Goal: Task Accomplishment & Management: Use online tool/utility

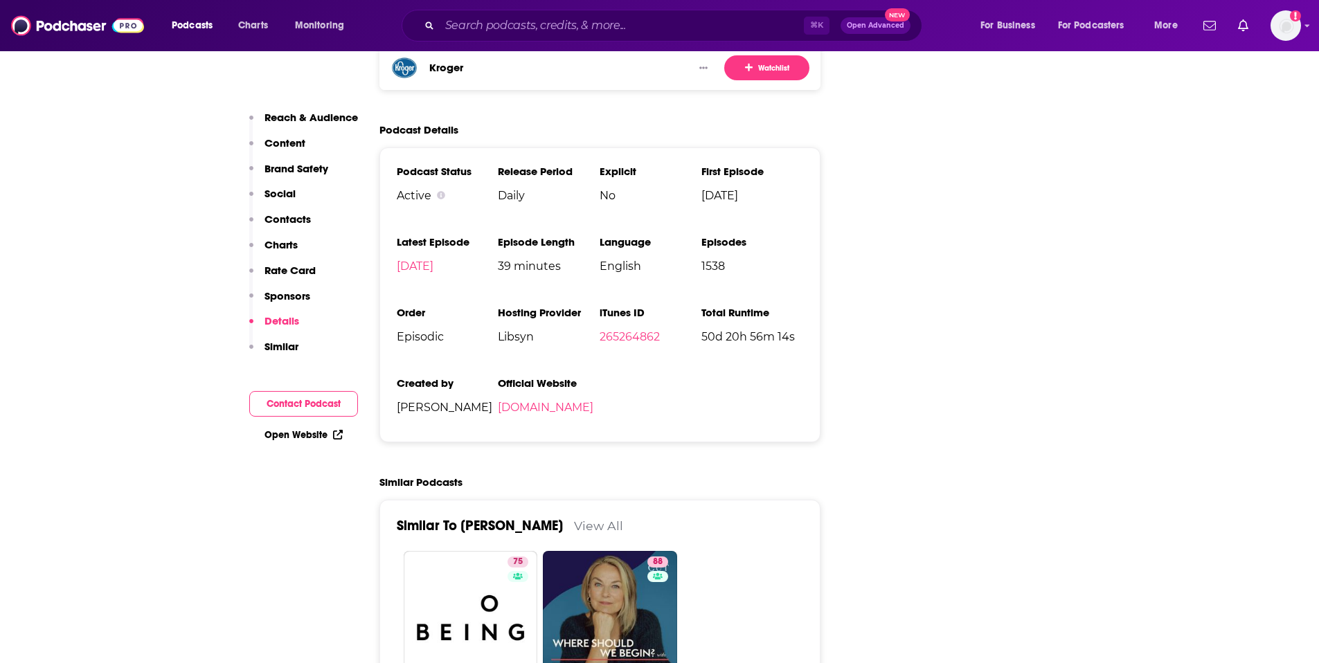
scroll to position [2702, 0]
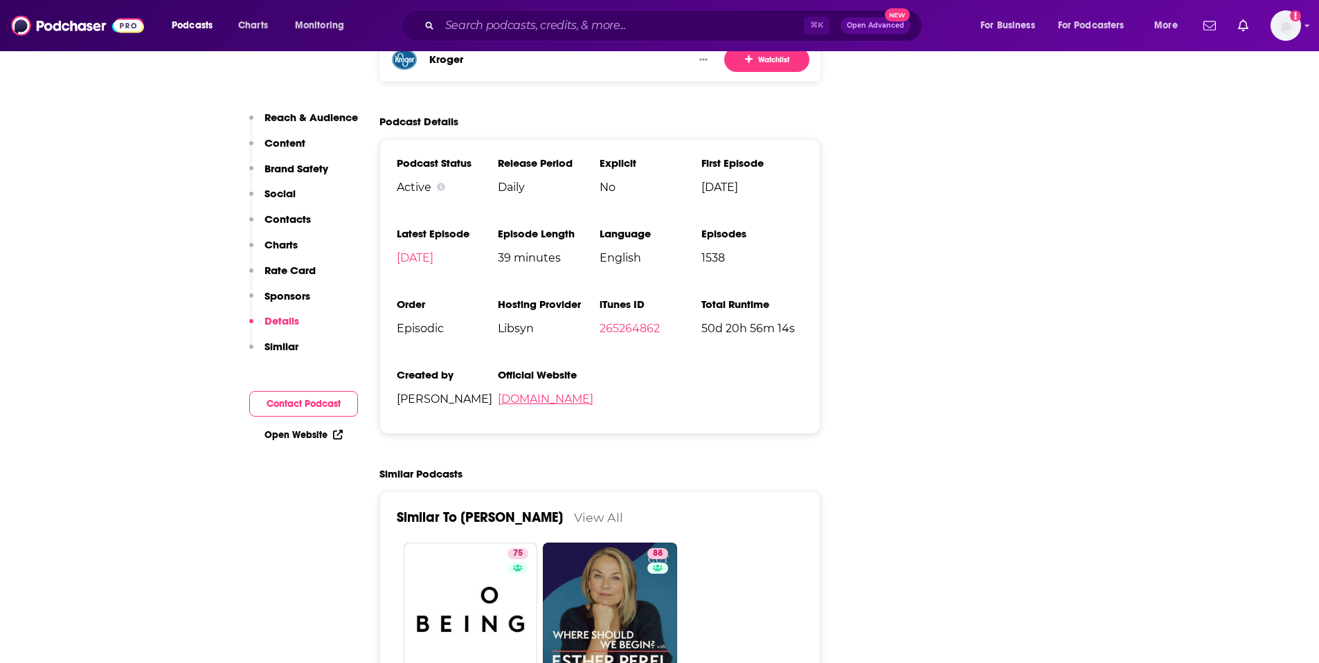
click at [555, 393] on link "[DOMAIN_NAME]" at bounding box center [546, 399] width 96 height 13
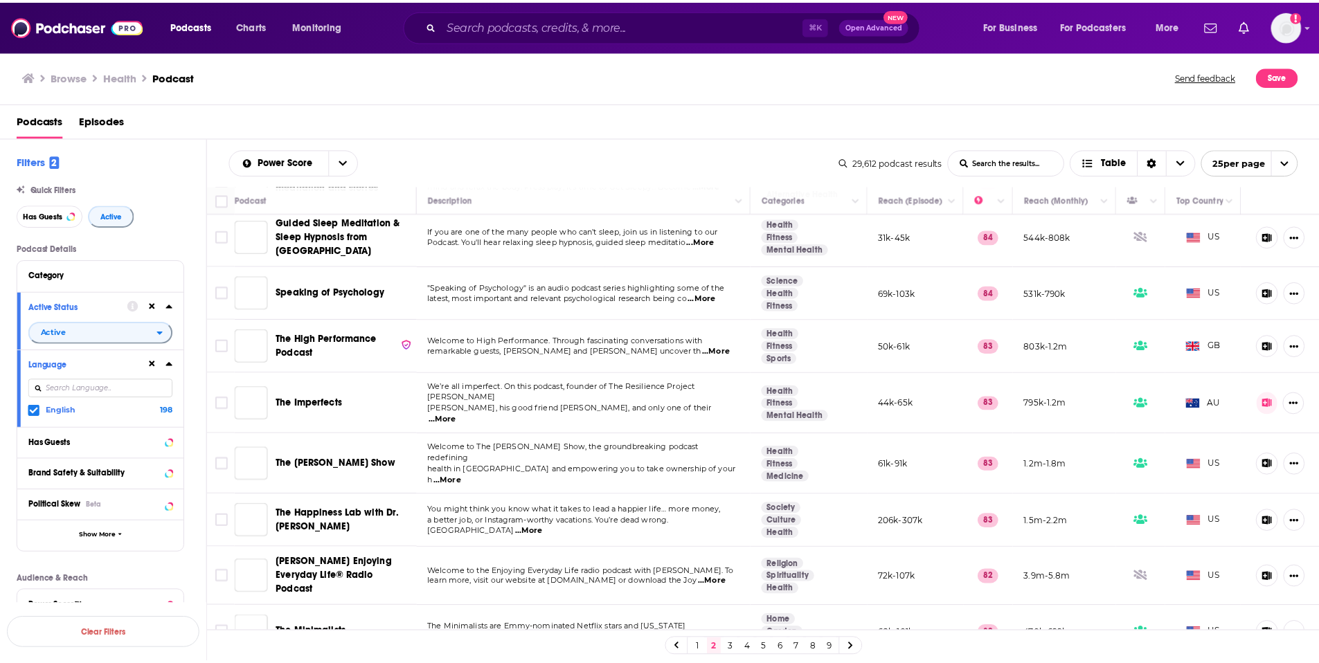
scroll to position [227, 0]
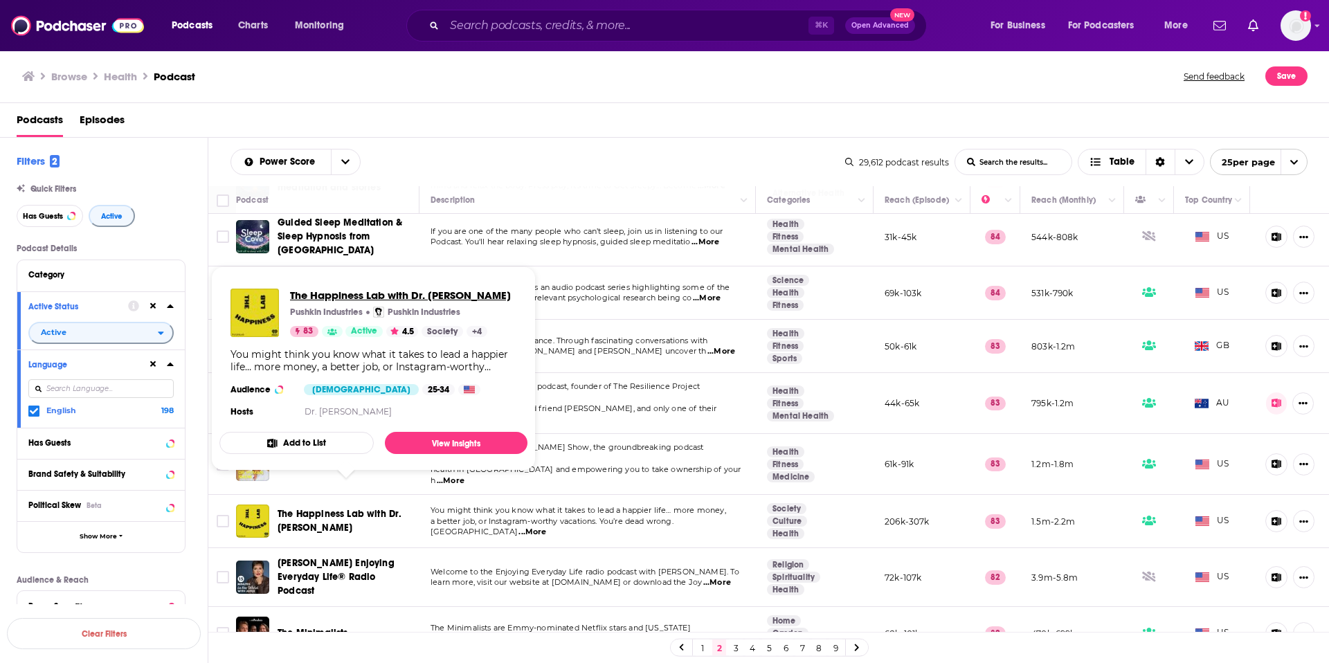
click at [330, 294] on span "The Happiness Lab with Dr. [PERSON_NAME]" at bounding box center [400, 295] width 221 height 13
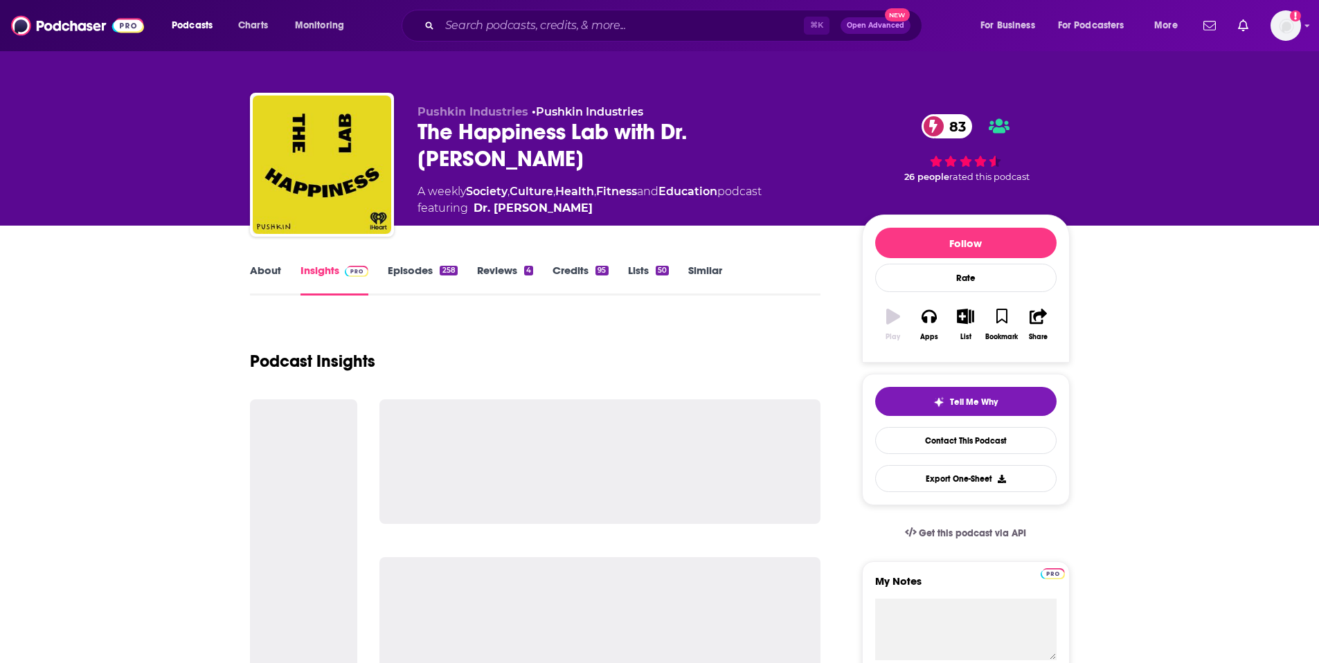
click at [330, 294] on link "Insights" at bounding box center [334, 280] width 69 height 32
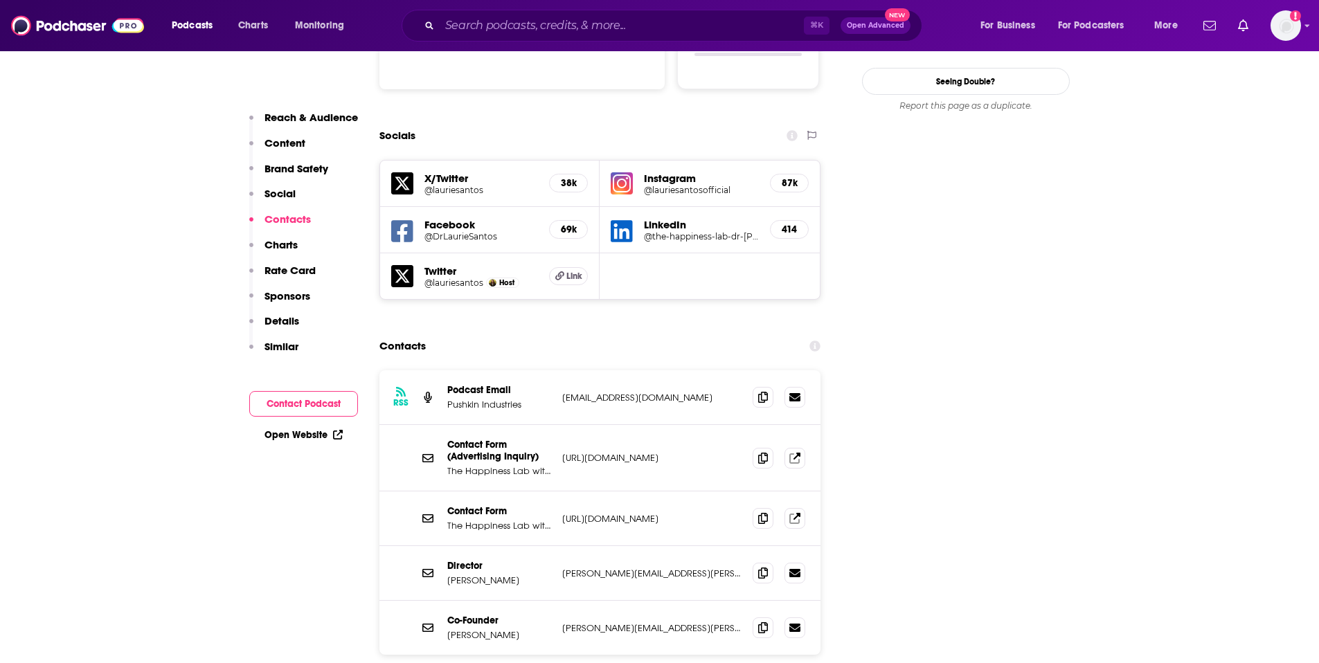
scroll to position [1551, 0]
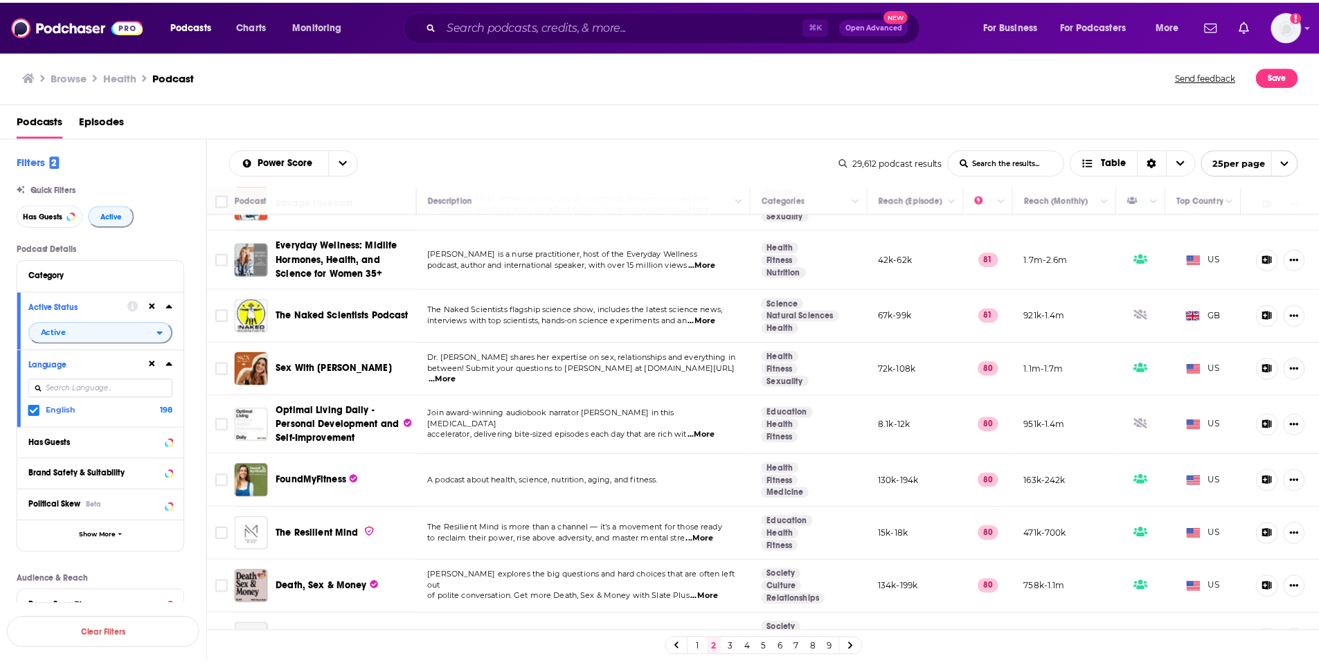
scroll to position [928, 0]
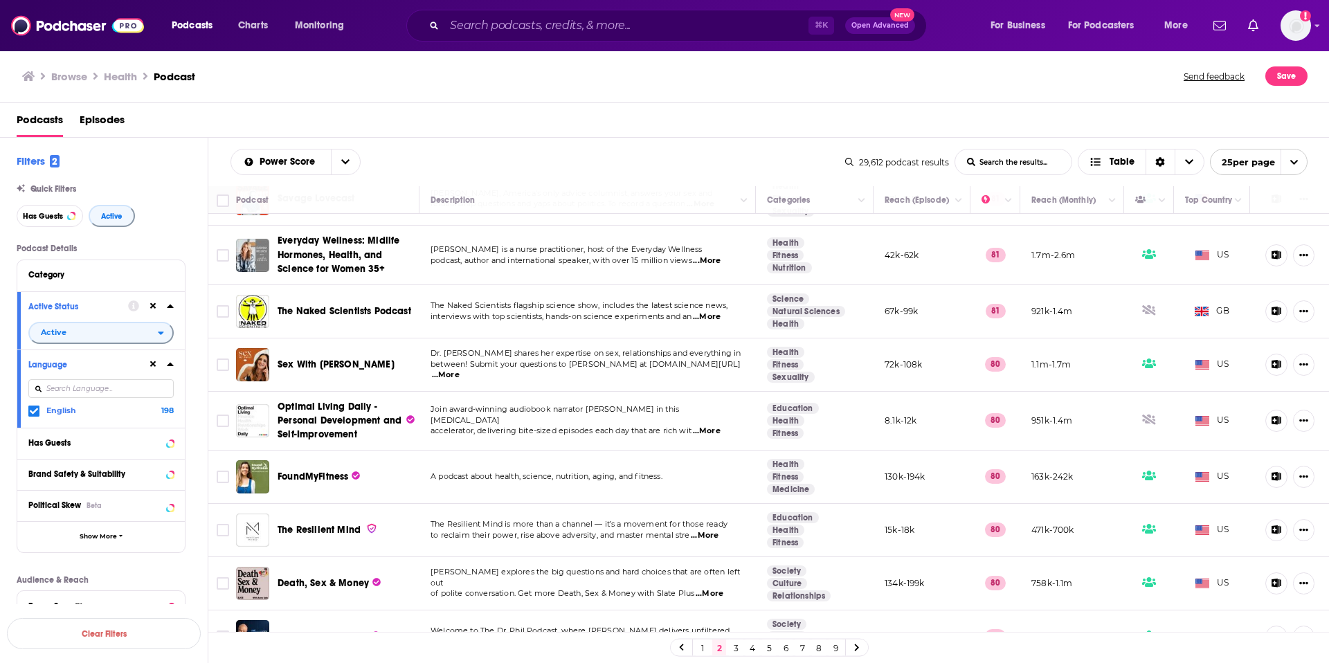
click at [714, 530] on span "...More" at bounding box center [705, 535] width 28 height 11
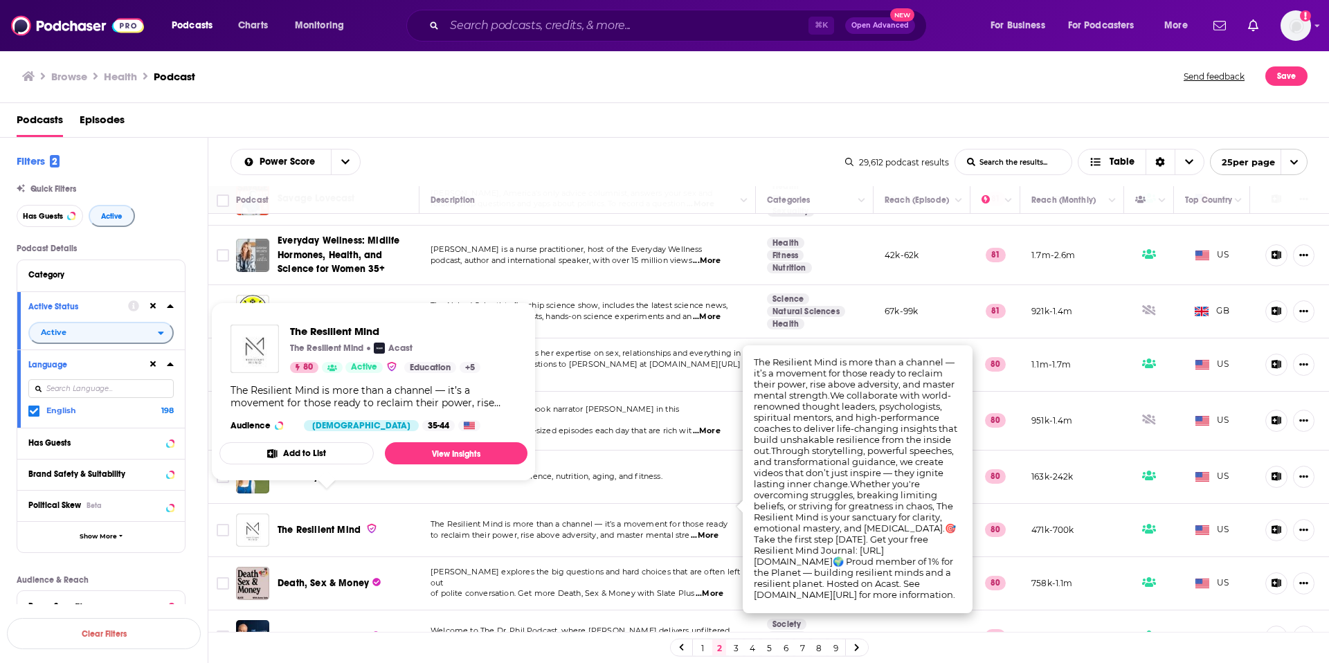
click at [314, 524] on span "The Resilient Mind" at bounding box center [319, 530] width 83 height 12
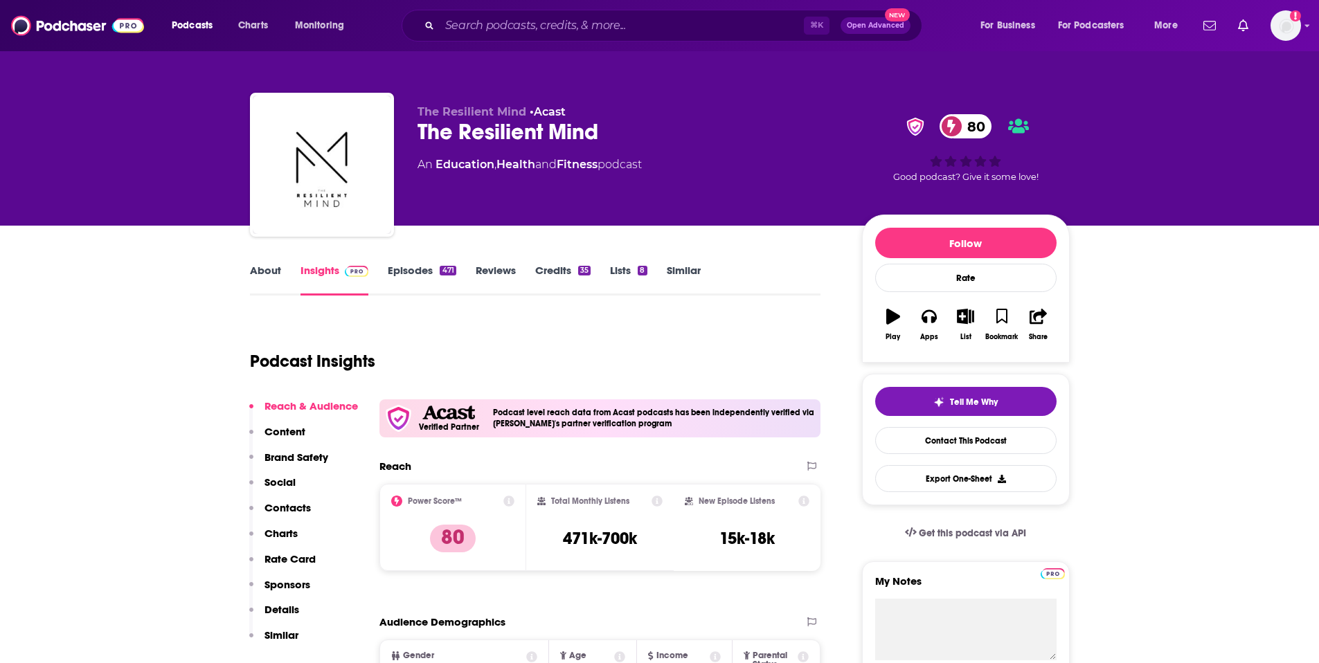
click at [277, 431] on p "Content" at bounding box center [284, 431] width 41 height 13
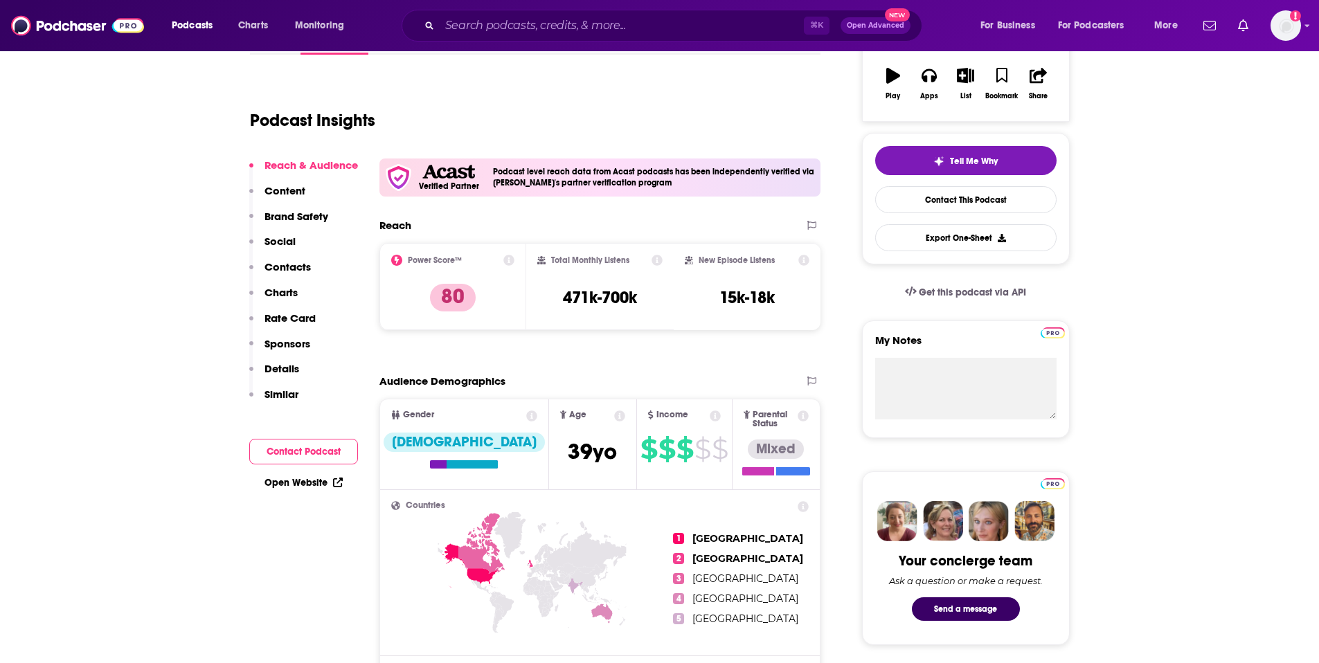
scroll to position [33, 0]
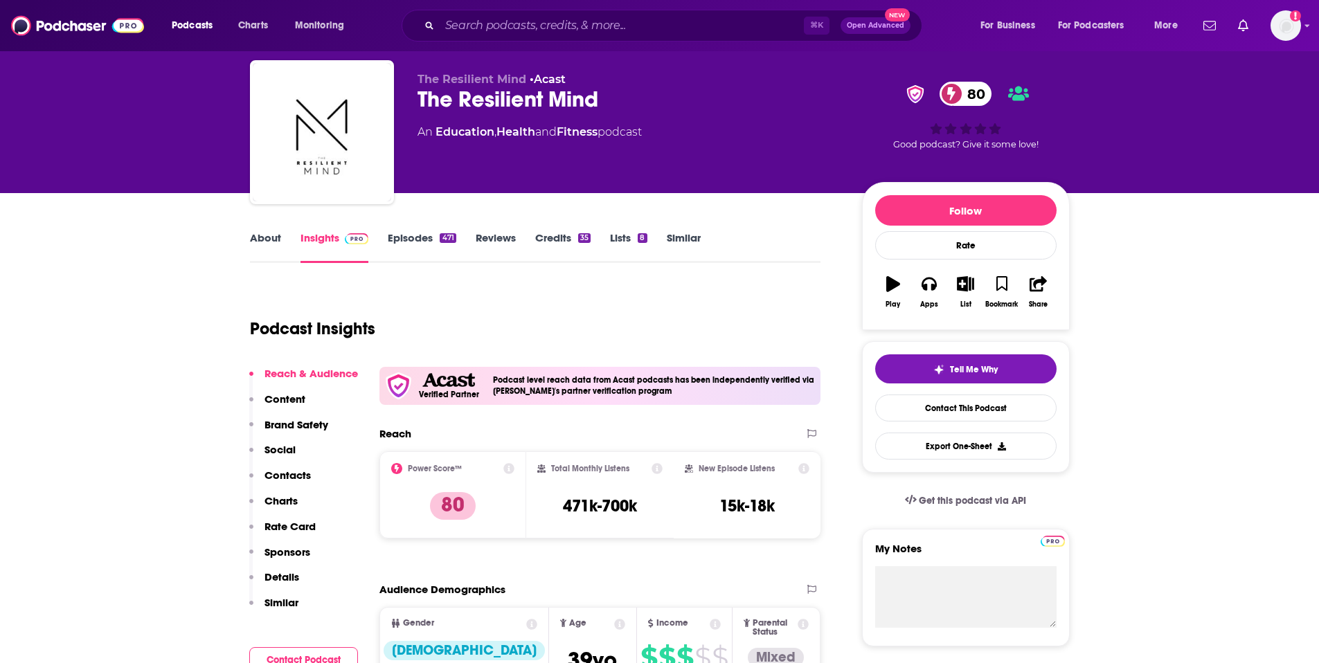
click at [269, 237] on link "About" at bounding box center [265, 247] width 31 height 32
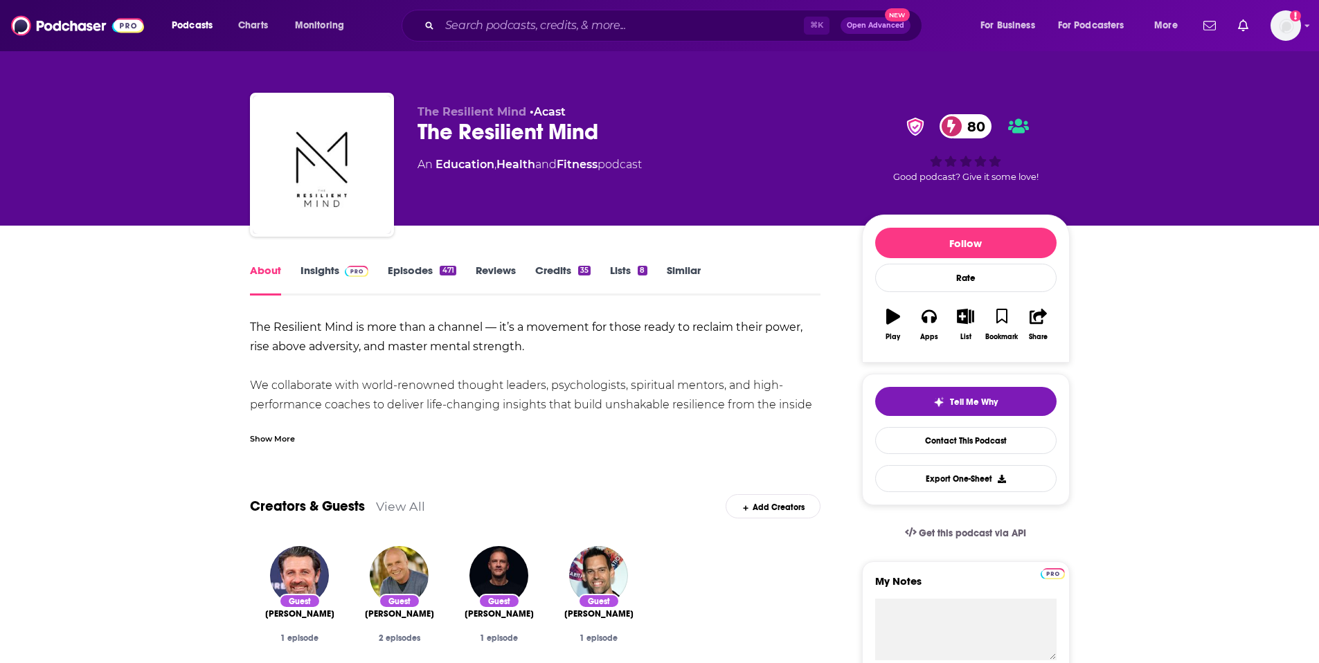
click at [273, 440] on div "Show More" at bounding box center [272, 437] width 45 height 13
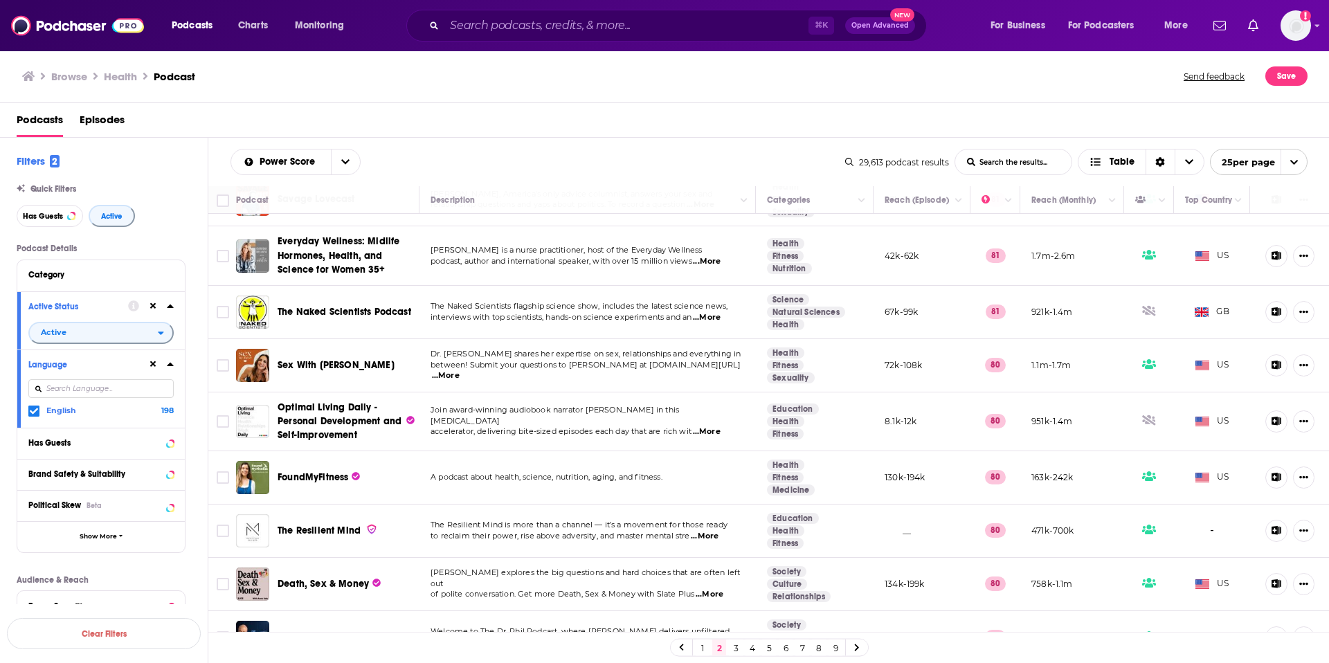
scroll to position [928, 0]
click at [735, 650] on link "3" at bounding box center [736, 648] width 14 height 17
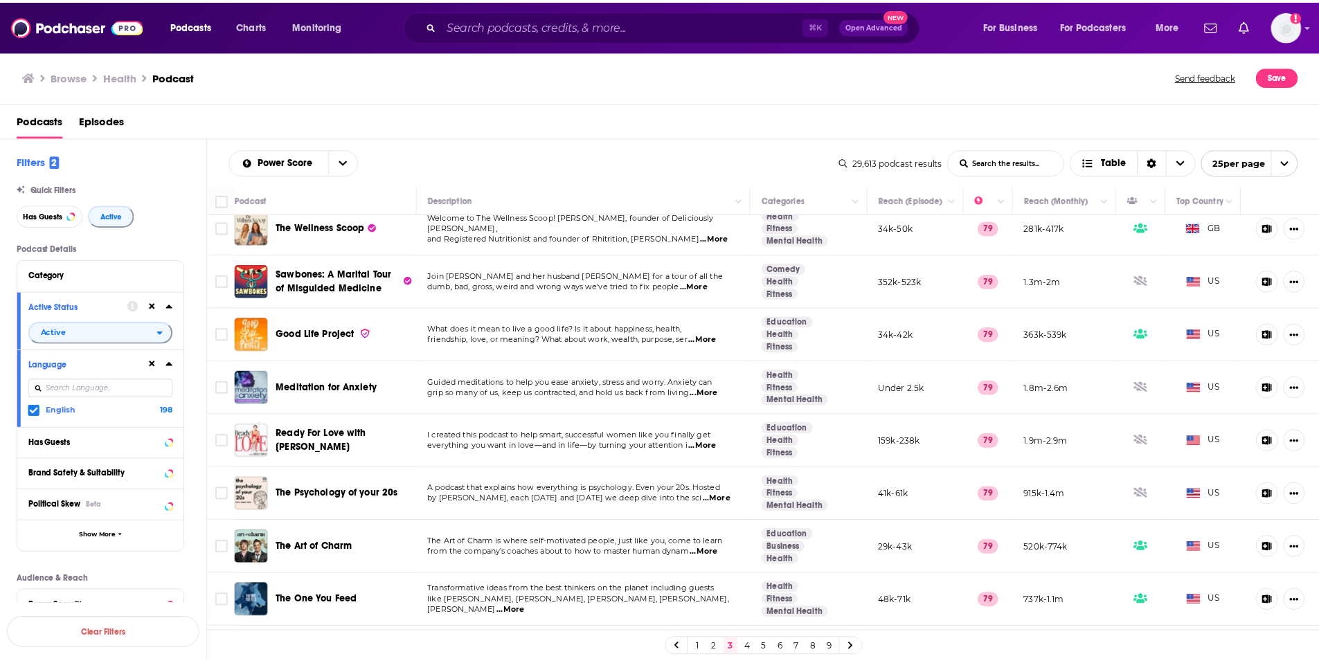
scroll to position [17, 0]
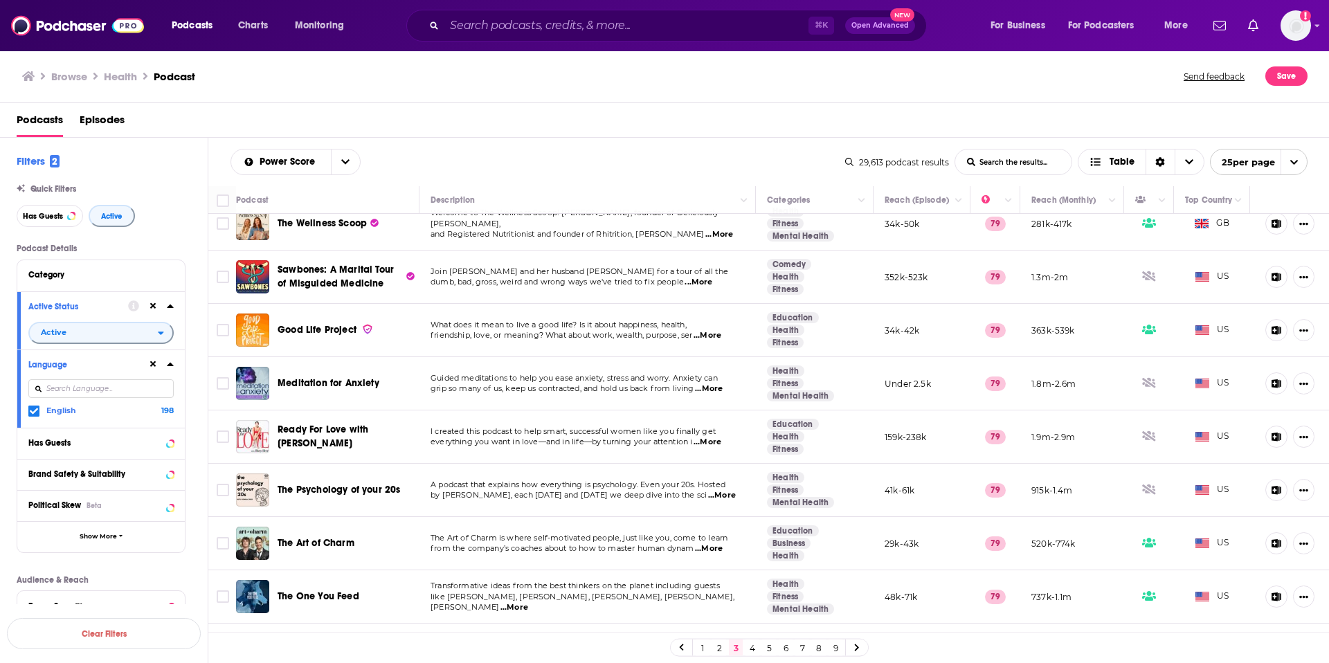
click at [717, 548] on span "...More" at bounding box center [709, 549] width 28 height 11
click at [605, 541] on span "The Art of Charm is where self-motivated people, just like you, come to learn" at bounding box center [579, 538] width 297 height 10
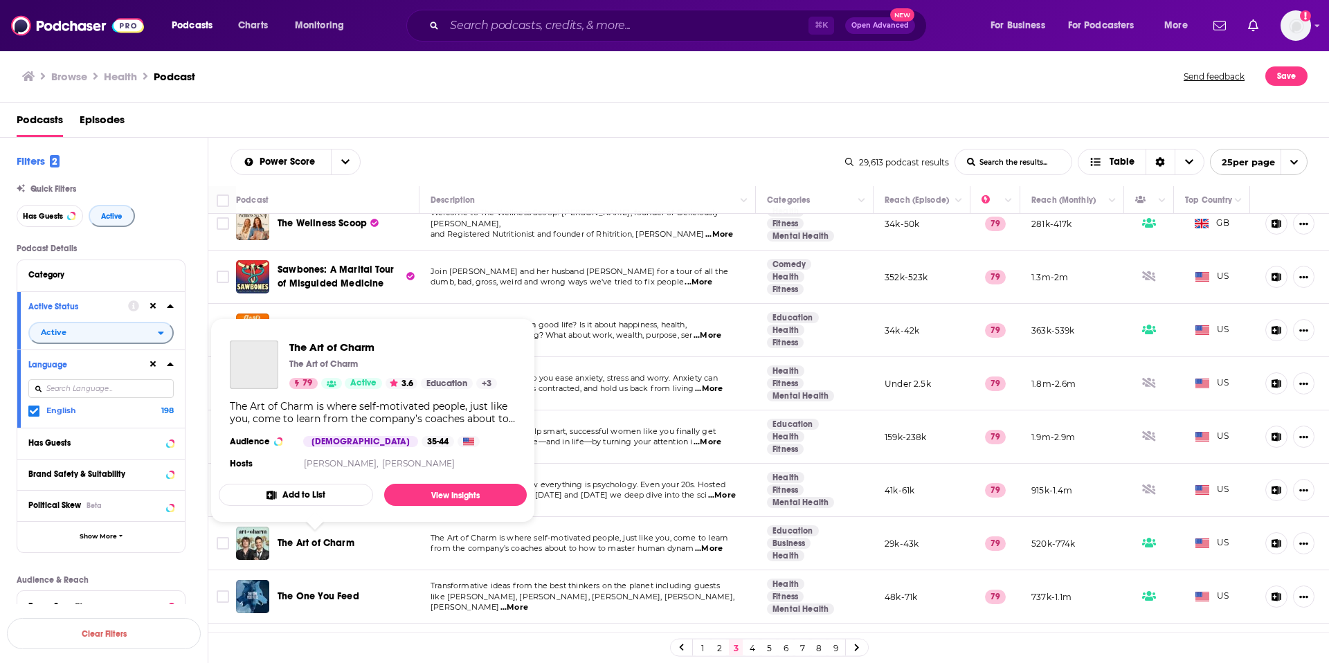
click at [300, 548] on span "The Art of Charm" at bounding box center [316, 543] width 77 height 12
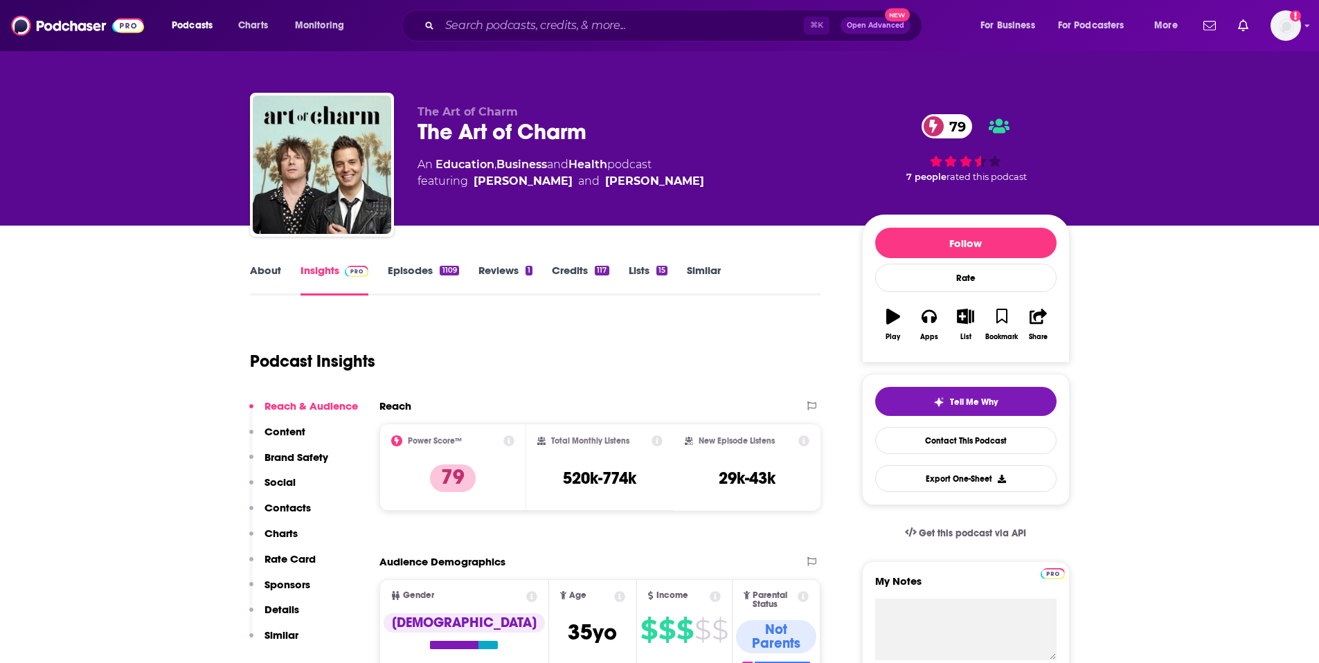
click at [399, 269] on link "Episodes 1109" at bounding box center [423, 280] width 71 height 32
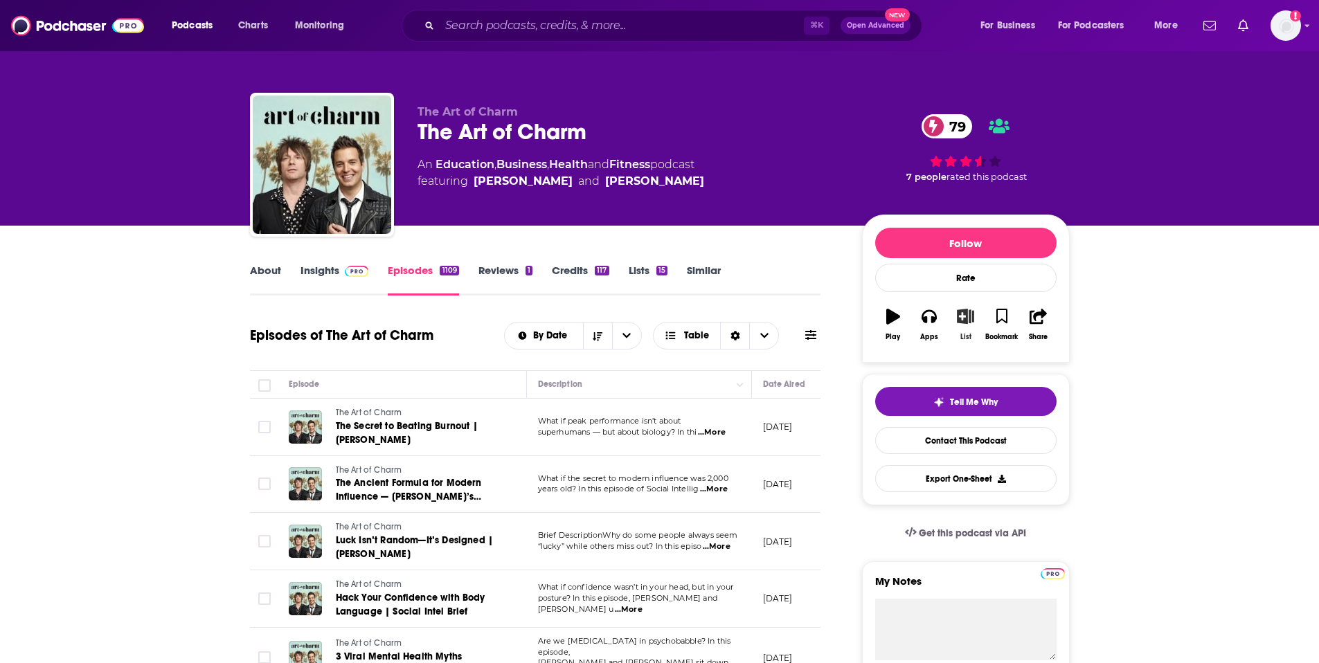
click at [966, 315] on icon "button" at bounding box center [965, 316] width 17 height 15
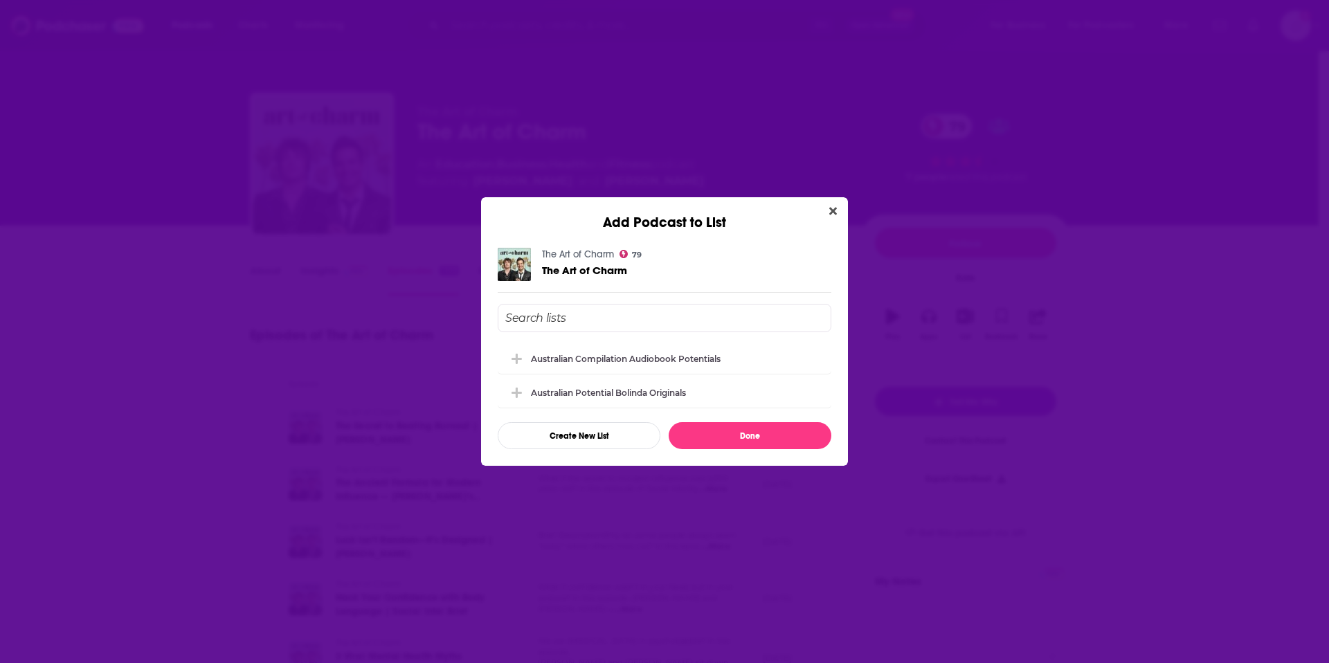
click at [611, 318] on input "Add Podcast To List" at bounding box center [665, 318] width 334 height 28
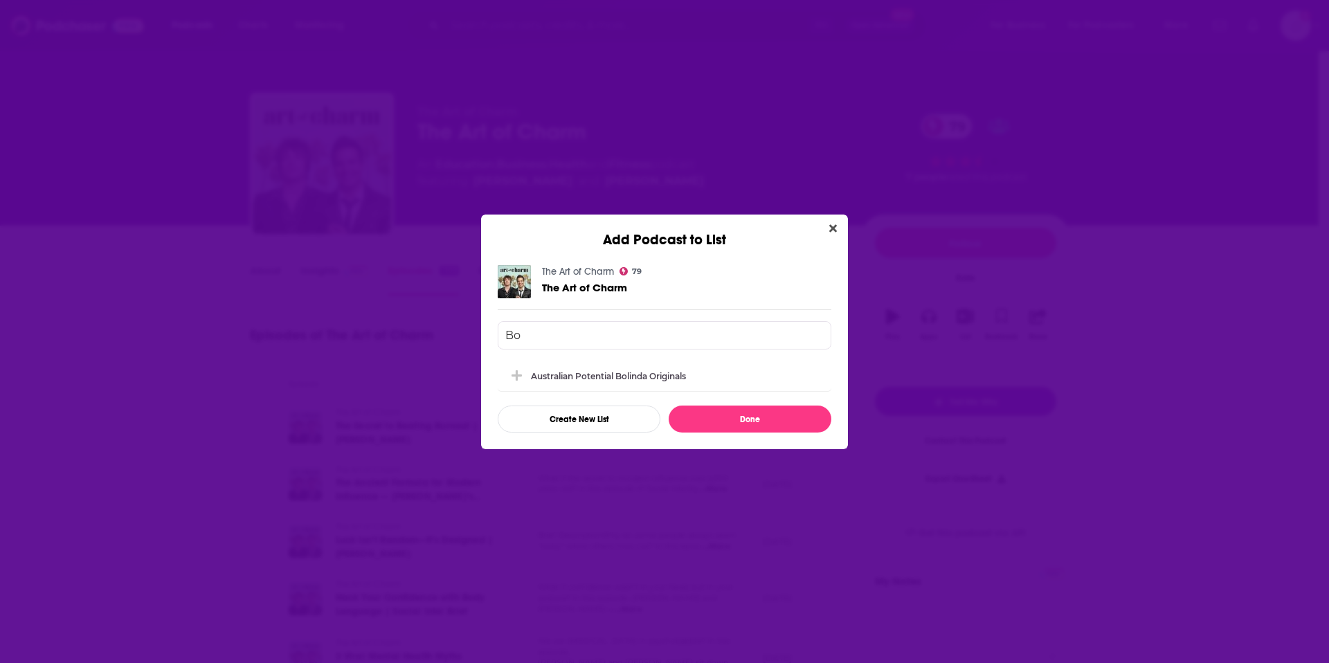
type input "B"
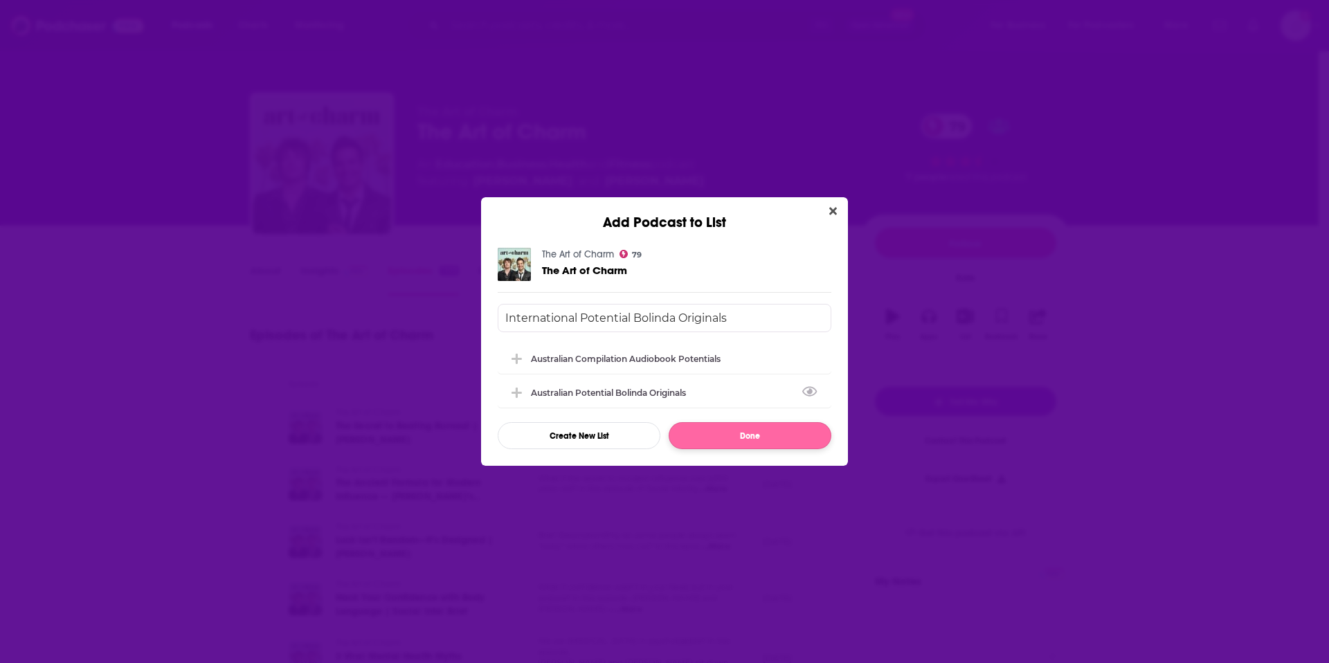
type input "International Potential Bolinda Originals"
click at [726, 441] on button "Done" at bounding box center [750, 435] width 163 height 27
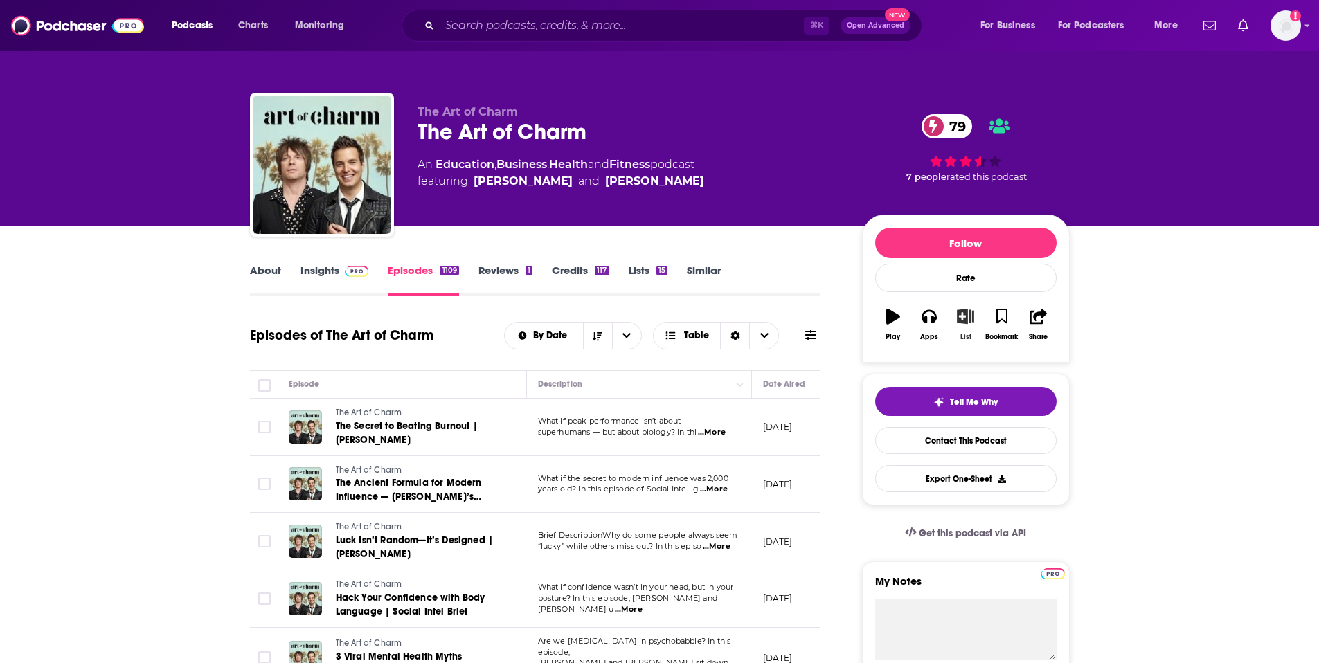
click at [962, 322] on icon "button" at bounding box center [965, 316] width 17 height 15
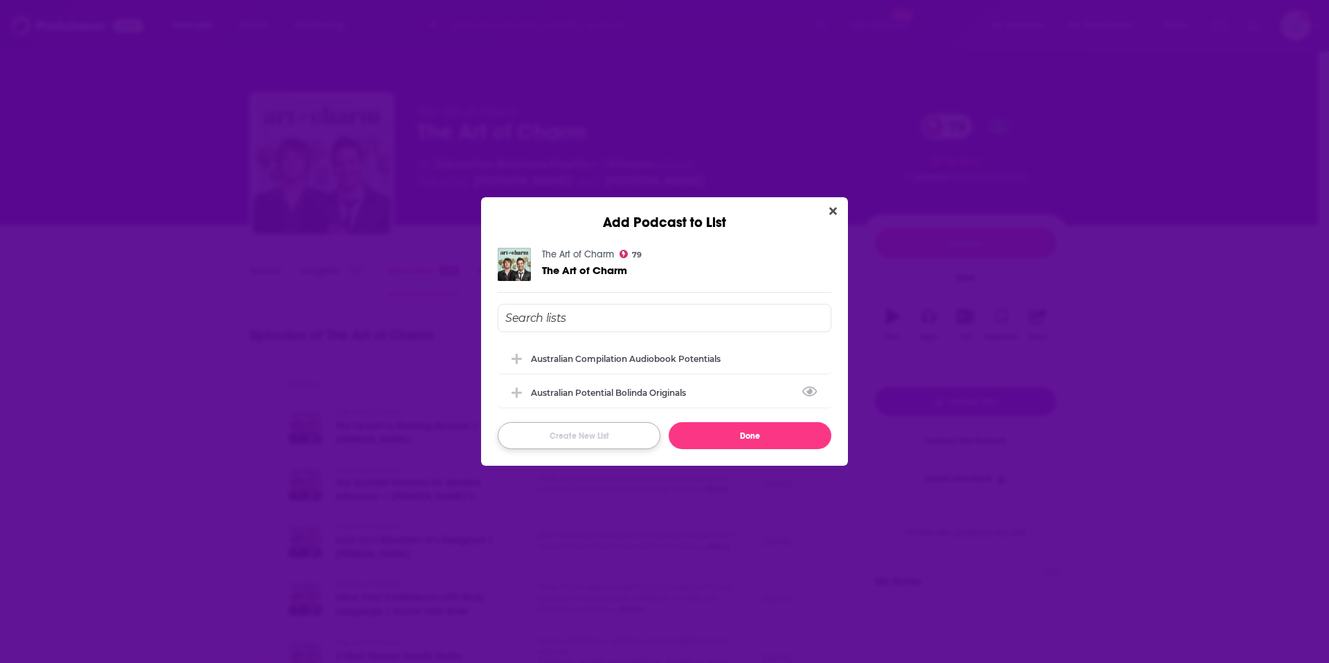
click at [593, 436] on button "Create New List" at bounding box center [579, 435] width 163 height 27
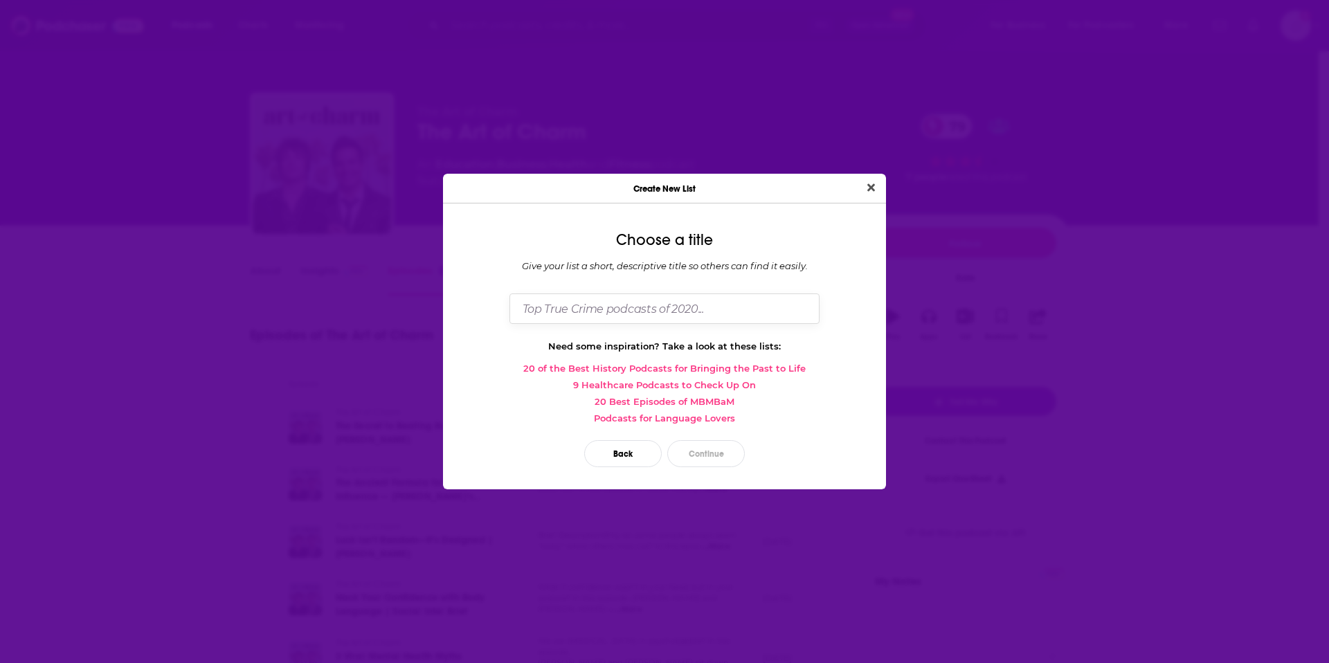
click at [638, 313] on input "Dialog" at bounding box center [665, 309] width 310 height 30
type input "International Potential Bolinda Originals"
click at [701, 451] on button "Continue" at bounding box center [706, 453] width 78 height 27
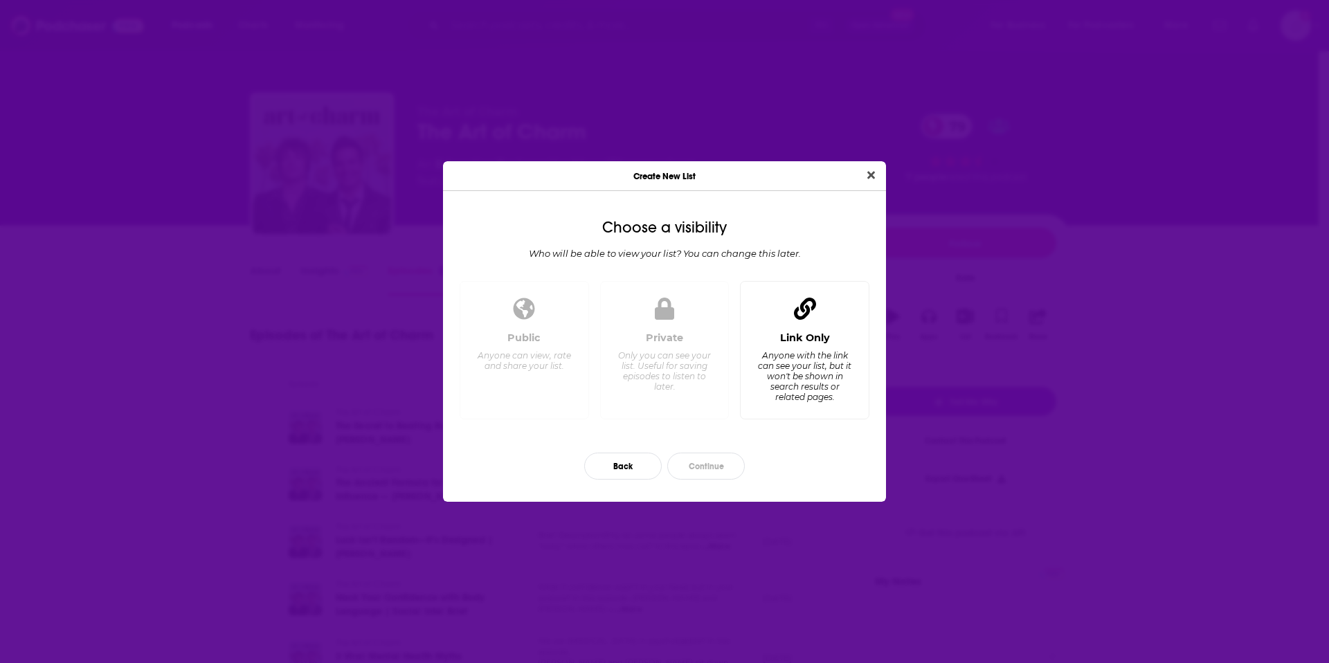
click at [803, 361] on div "Anyone with the link can see your list, but it won't be shown in search results…" at bounding box center [804, 376] width 95 height 52
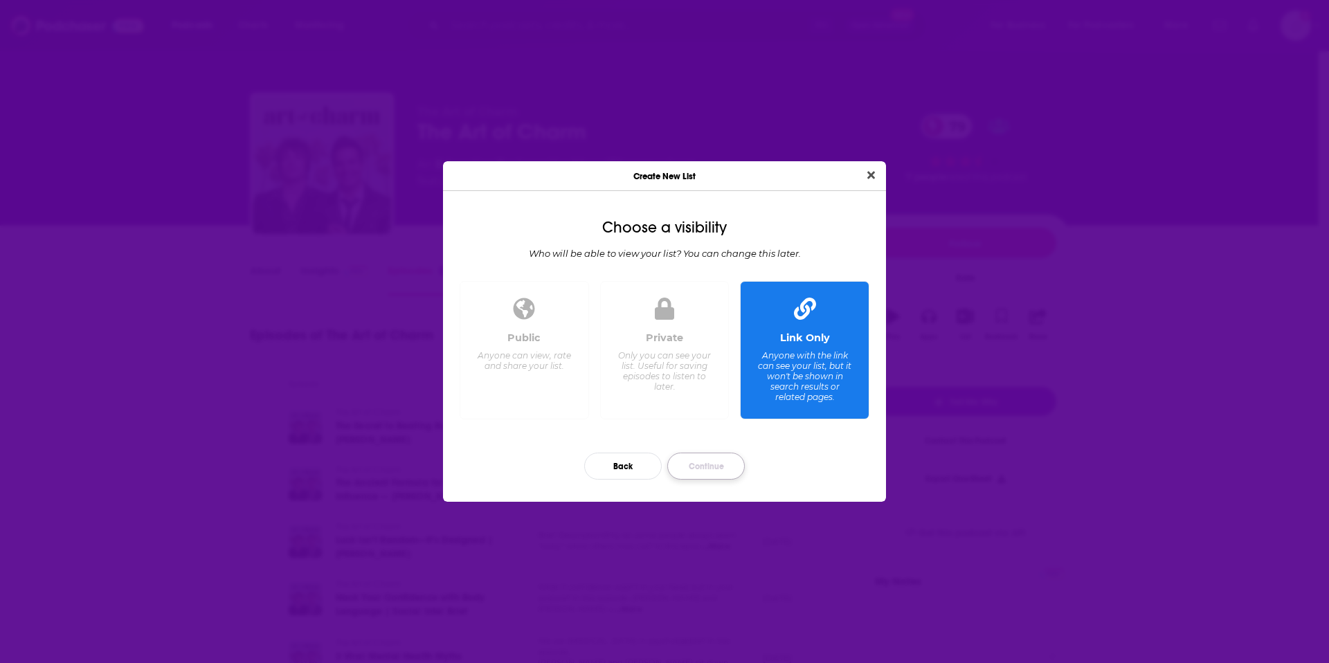
click at [702, 460] on button "Continue" at bounding box center [706, 466] width 78 height 27
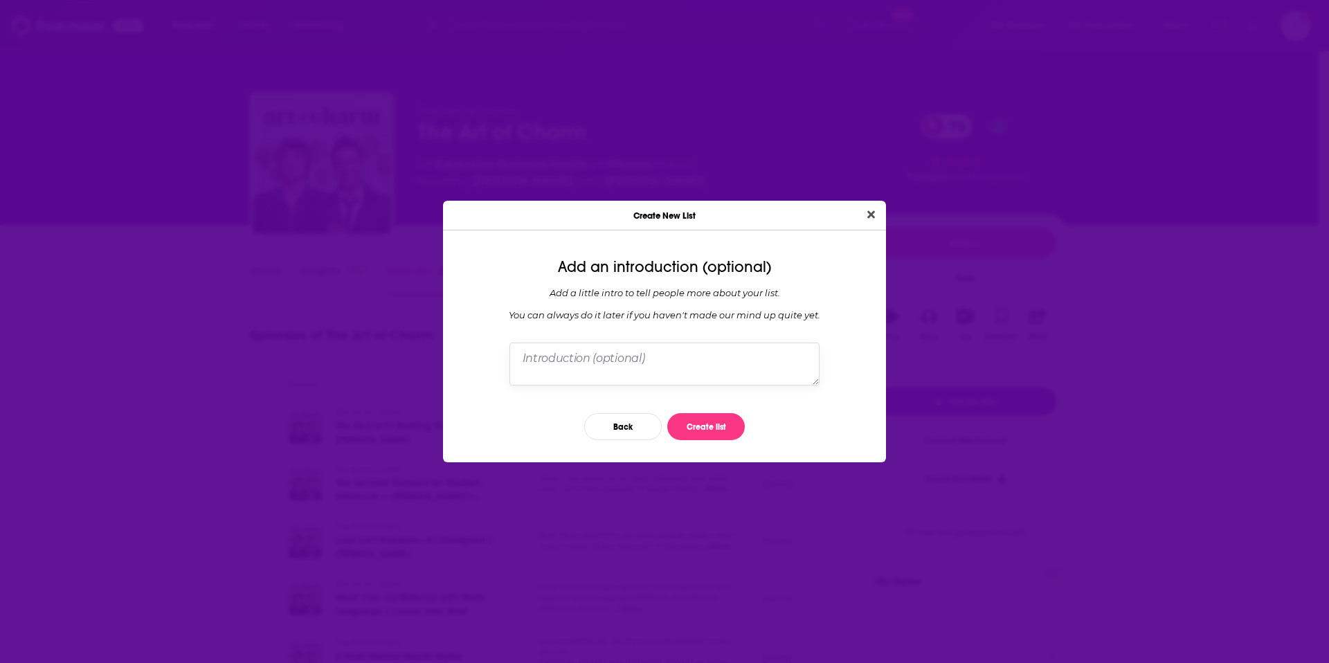
click at [699, 359] on textarea "Dialog" at bounding box center [665, 364] width 310 height 43
click at [736, 357] on textarea "Podcasts that had potential for an Original, located US/[GEOGRAPHIC_DATA]" at bounding box center [665, 364] width 310 height 43
type textarea "Podcasts that had potential for an Original, creators located US/[GEOGRAPHIC_DA…"
click at [703, 428] on button "Create list" at bounding box center [706, 426] width 78 height 27
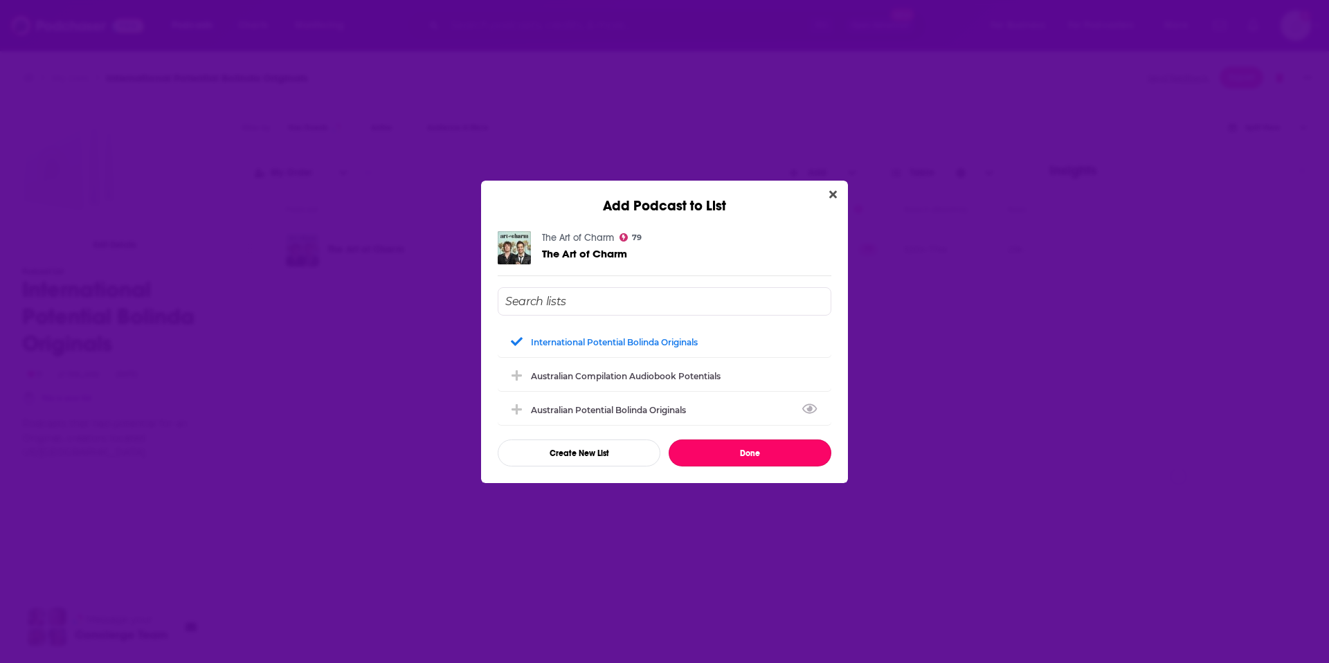
click at [750, 454] on button "Done" at bounding box center [750, 453] width 163 height 27
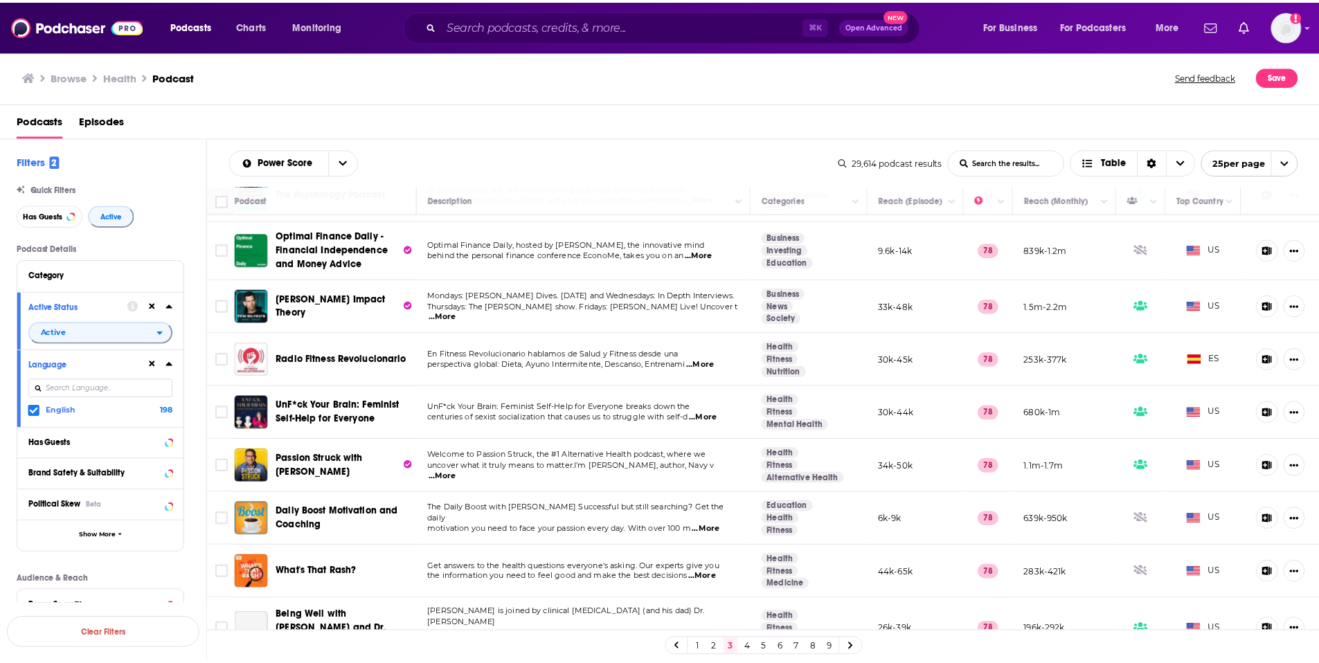
scroll to position [637, 0]
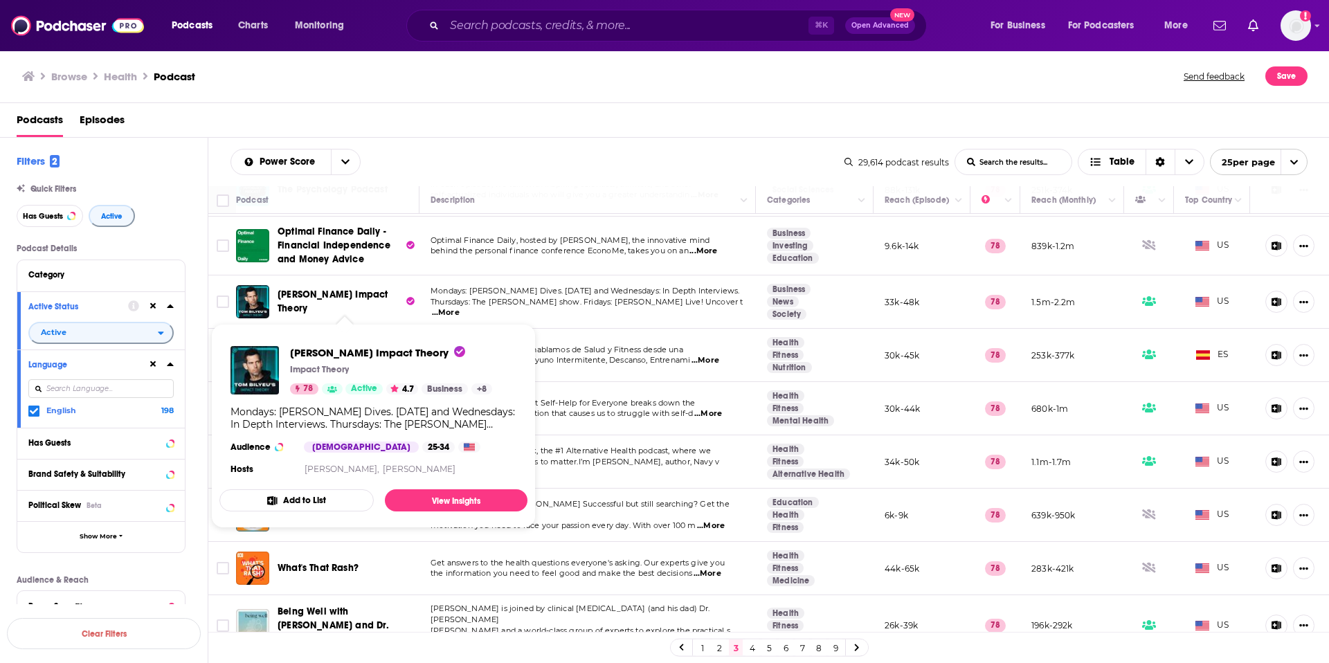
click at [316, 301] on span "[PERSON_NAME] Impact Theory" at bounding box center [333, 302] width 110 height 26
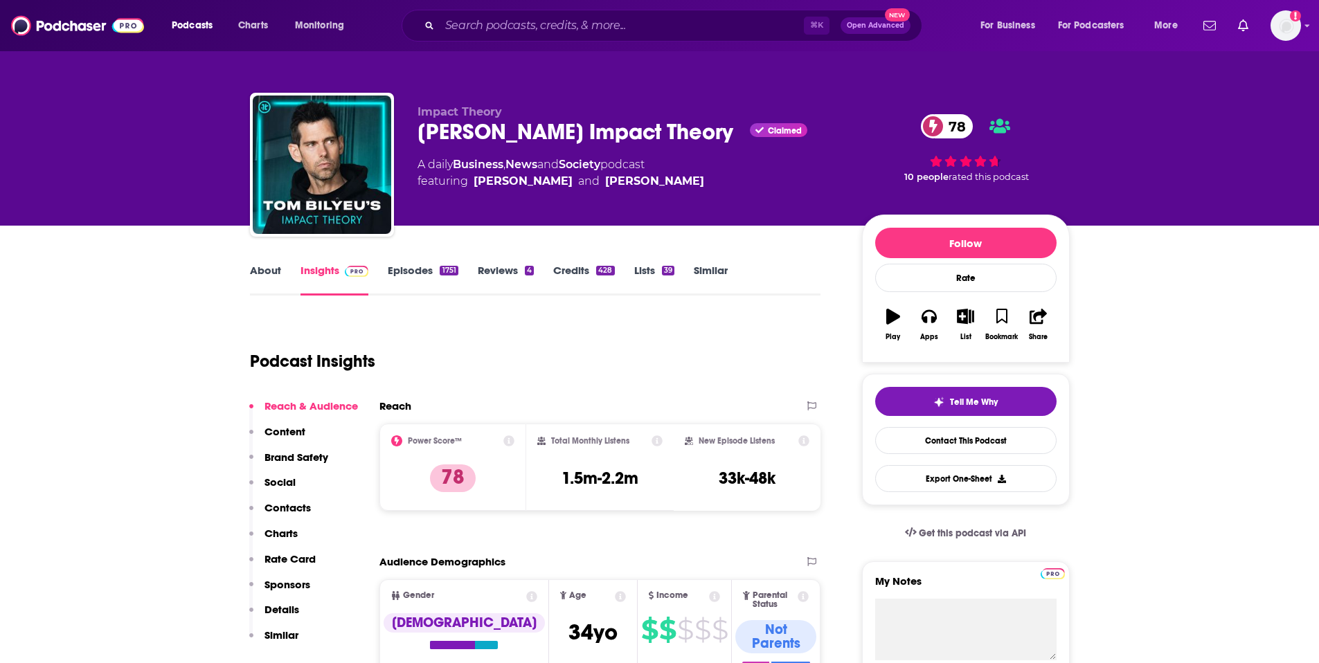
click at [406, 271] on link "Episodes 1751" at bounding box center [423, 280] width 70 height 32
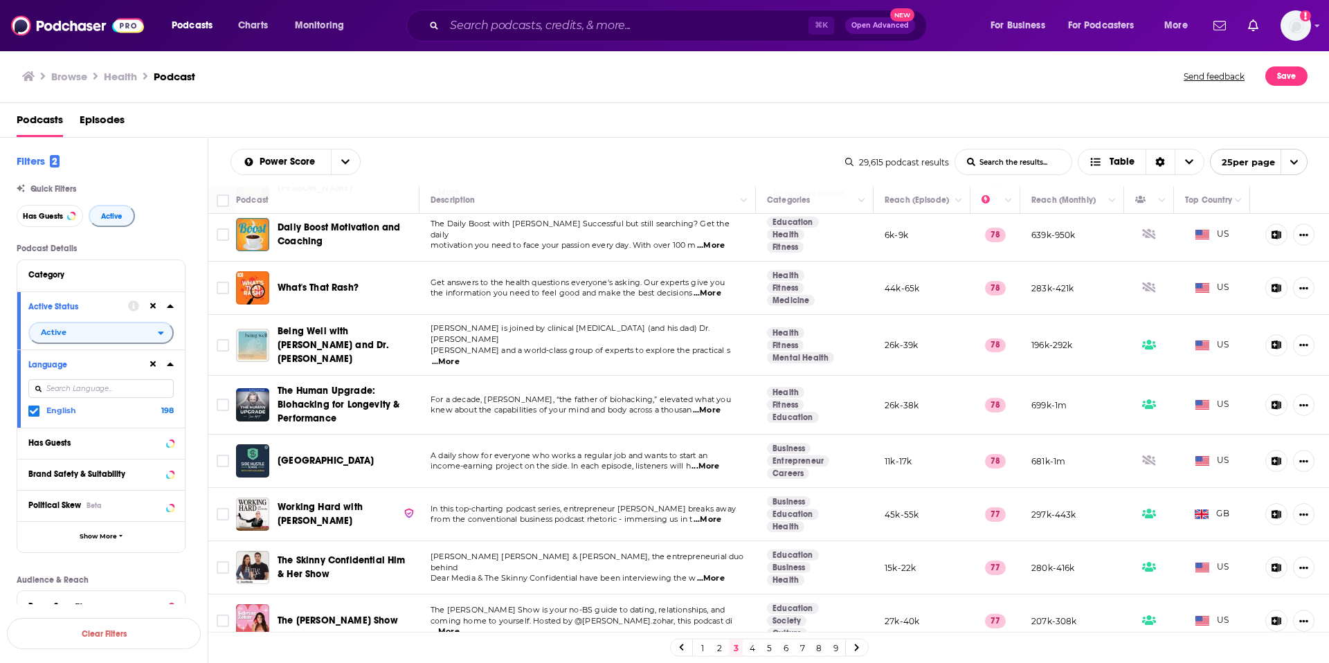
scroll to position [923, 0]
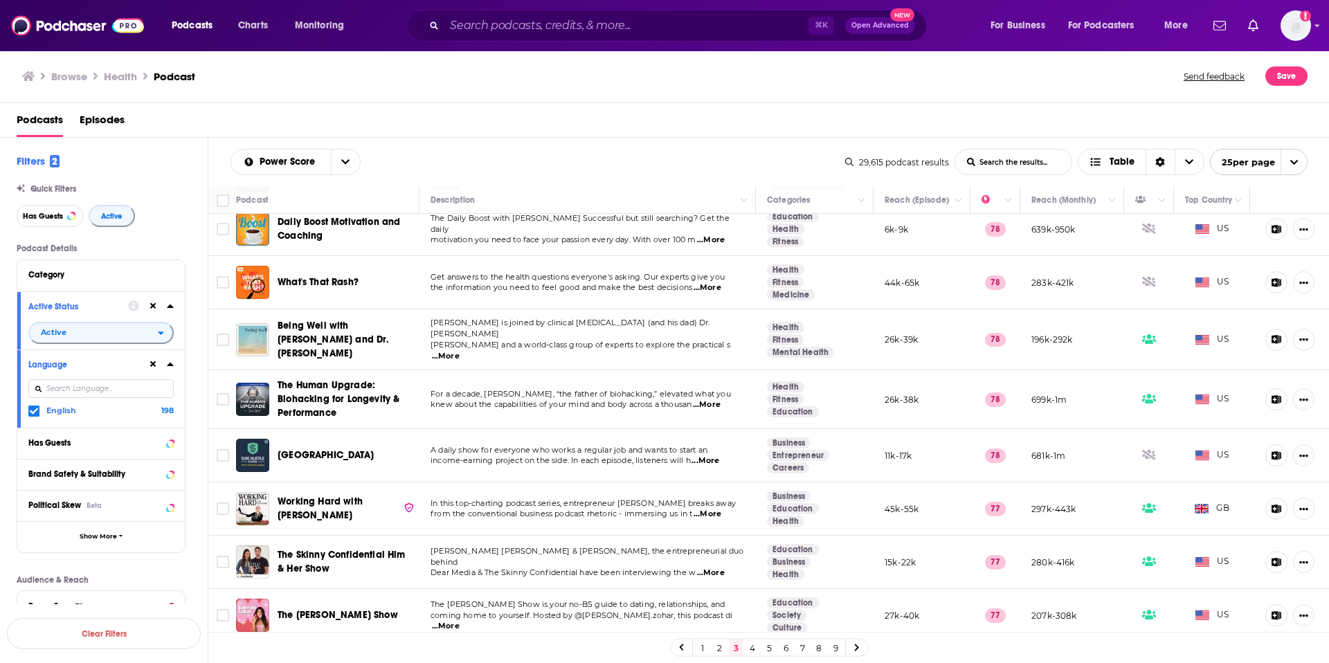
click at [756, 648] on link "4" at bounding box center [753, 648] width 14 height 17
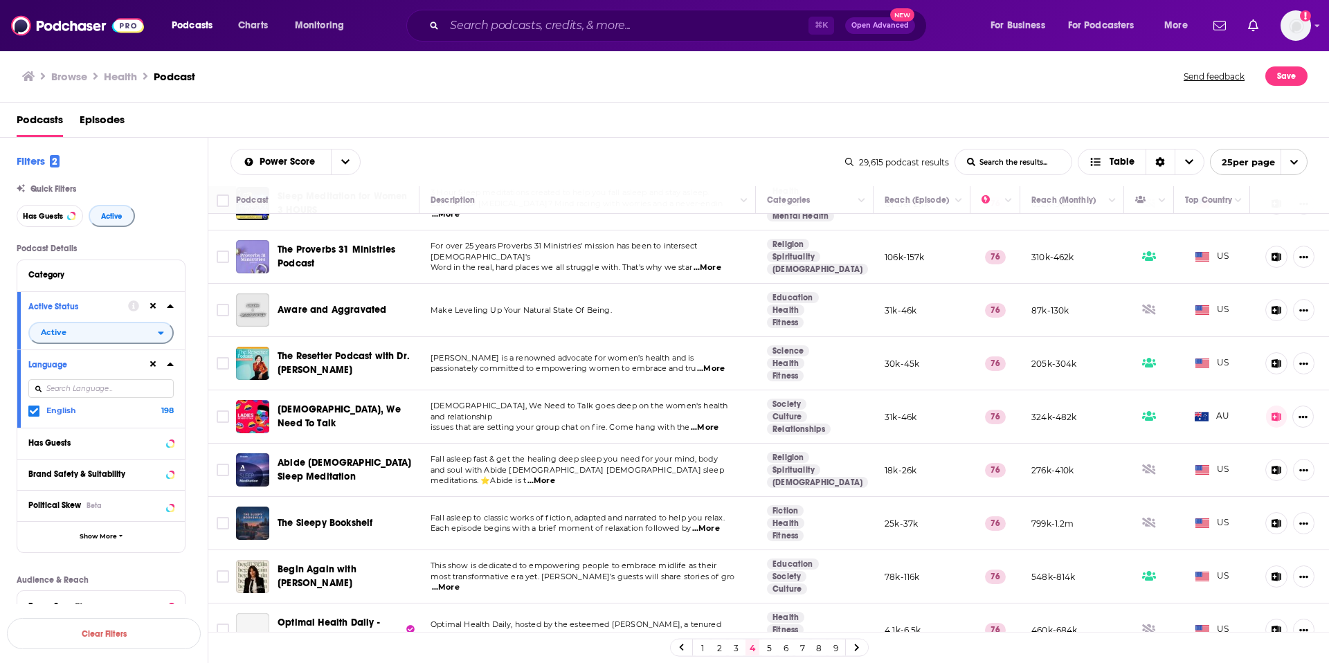
scroll to position [912, 0]
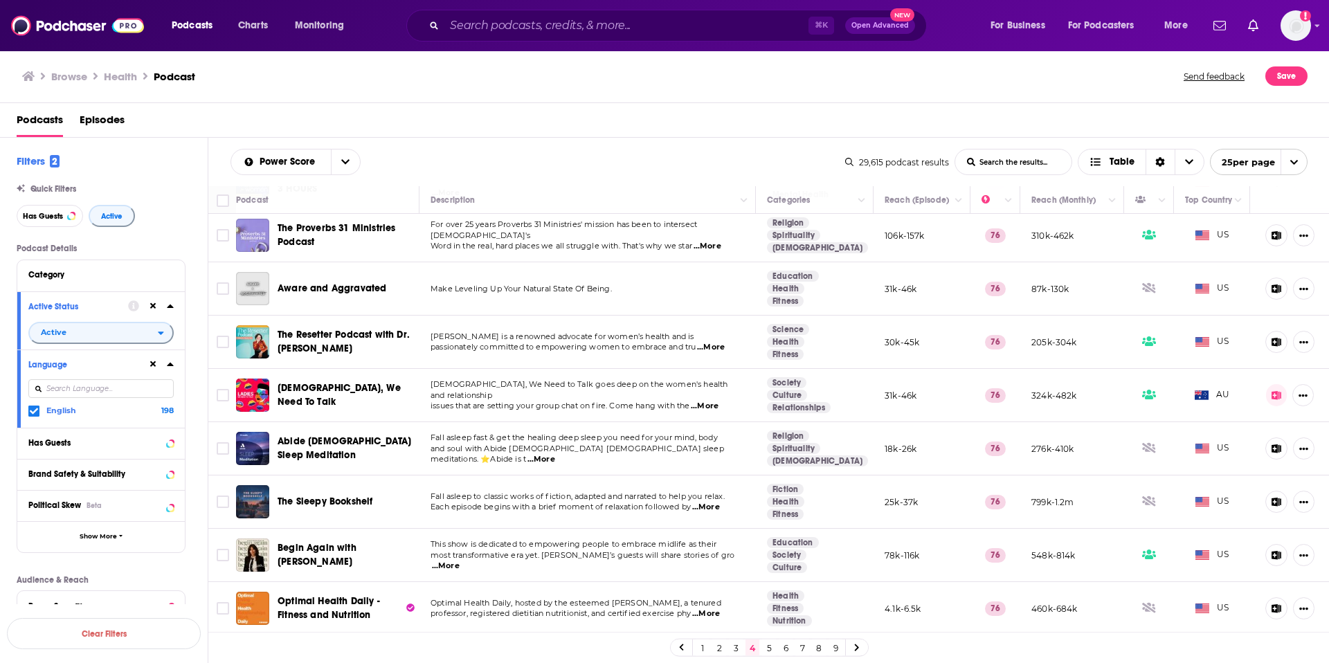
click at [769, 649] on link "5" at bounding box center [769, 648] width 14 height 17
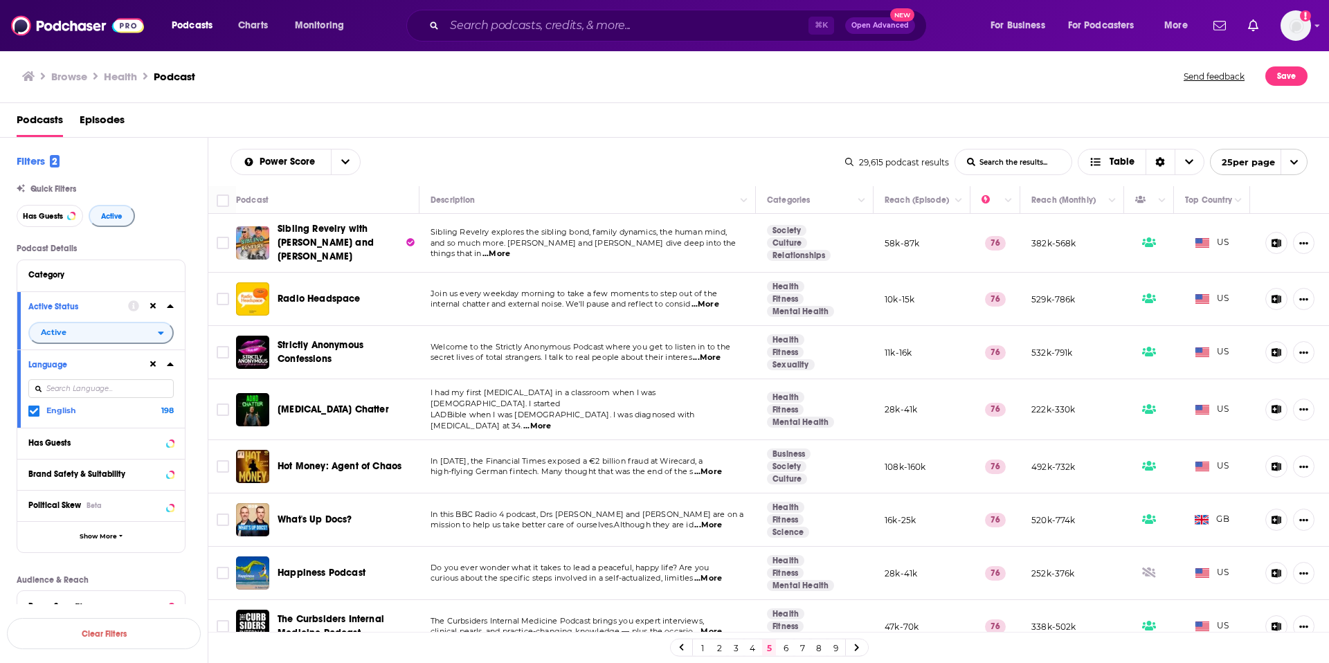
click at [714, 573] on span "...More" at bounding box center [708, 578] width 28 height 11
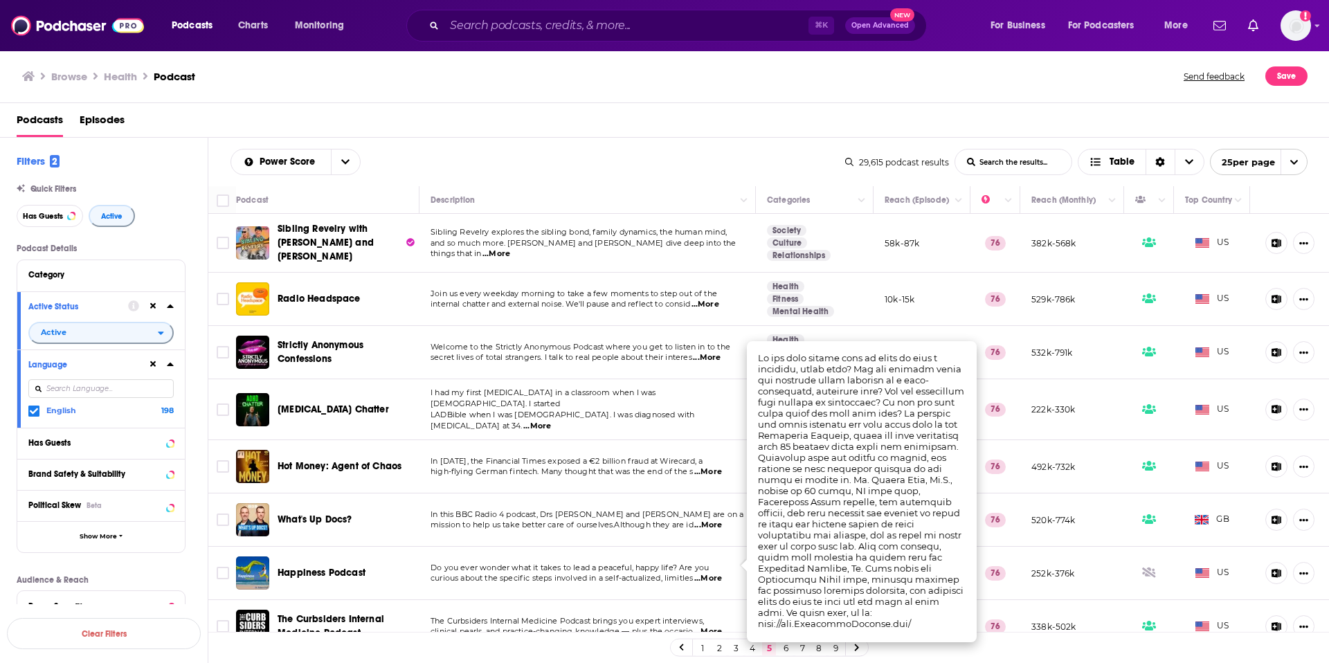
click at [684, 563] on span "Do you ever wonder what it takes to lead a peaceful, happy life? Are you" at bounding box center [570, 568] width 278 height 10
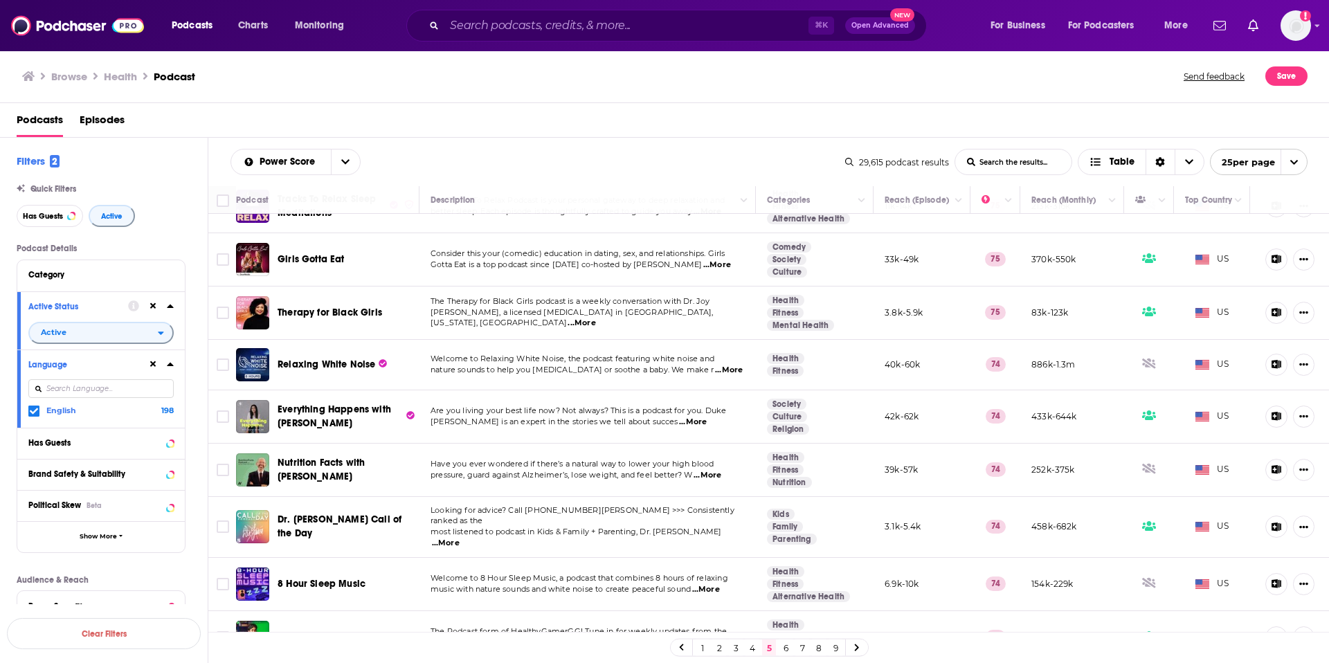
scroll to position [942, 0]
click at [787, 649] on link "6" at bounding box center [786, 648] width 14 height 17
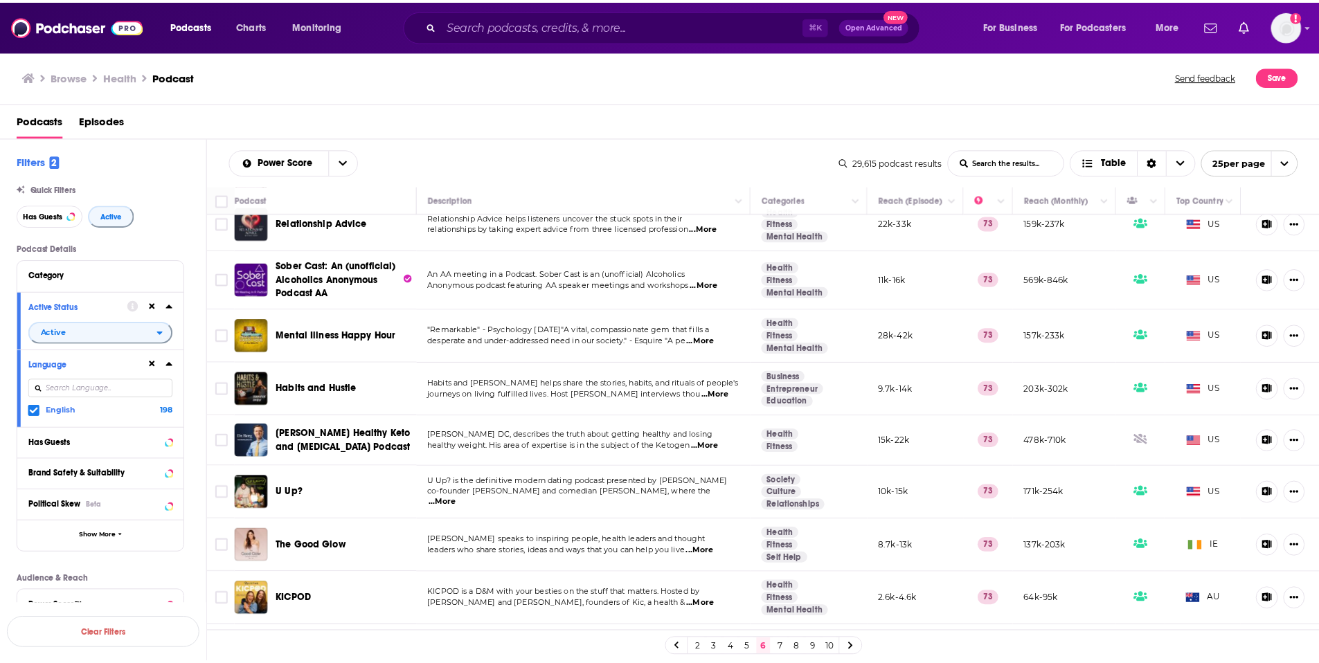
scroll to position [923, 0]
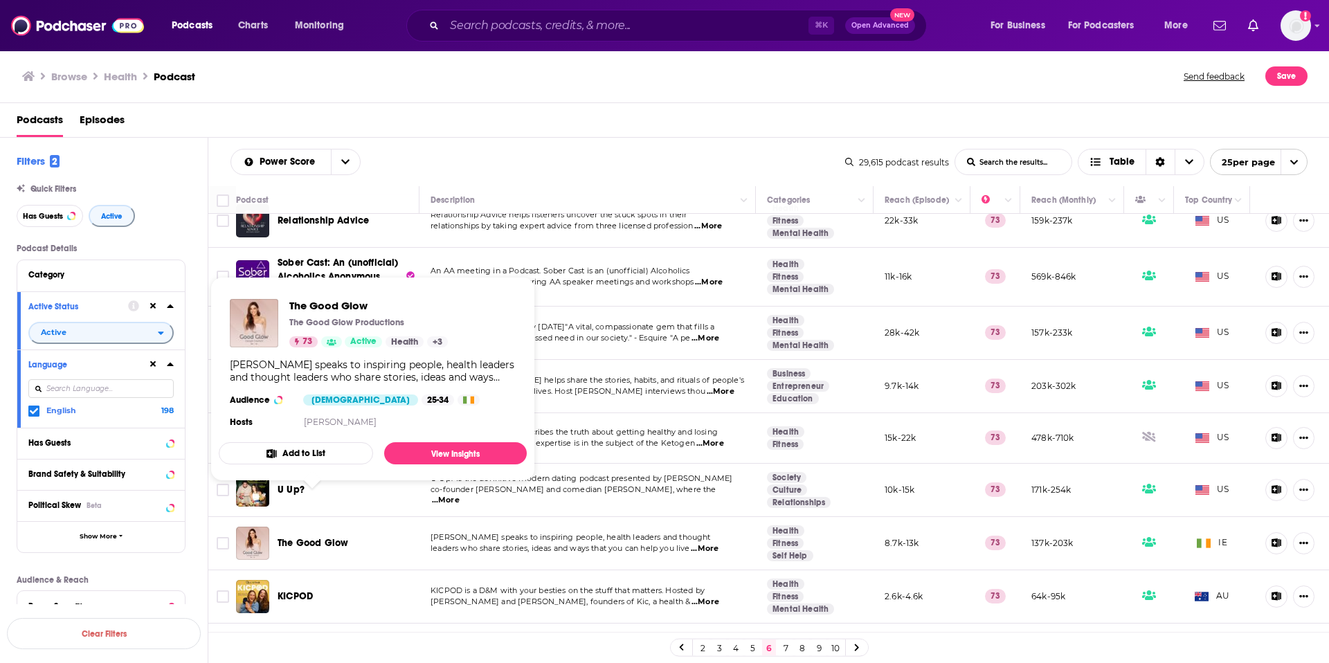
click at [304, 537] on span "The Good Glow" at bounding box center [313, 543] width 71 height 12
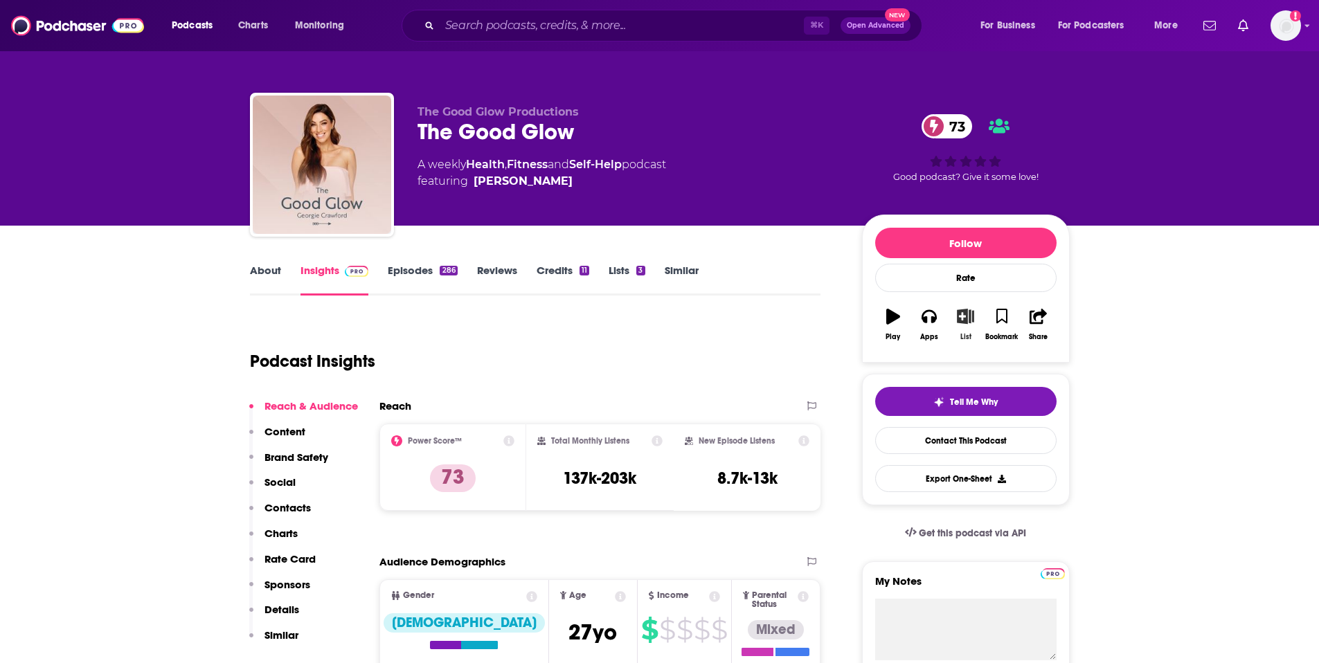
click at [964, 318] on icon "button" at bounding box center [965, 316] width 17 height 15
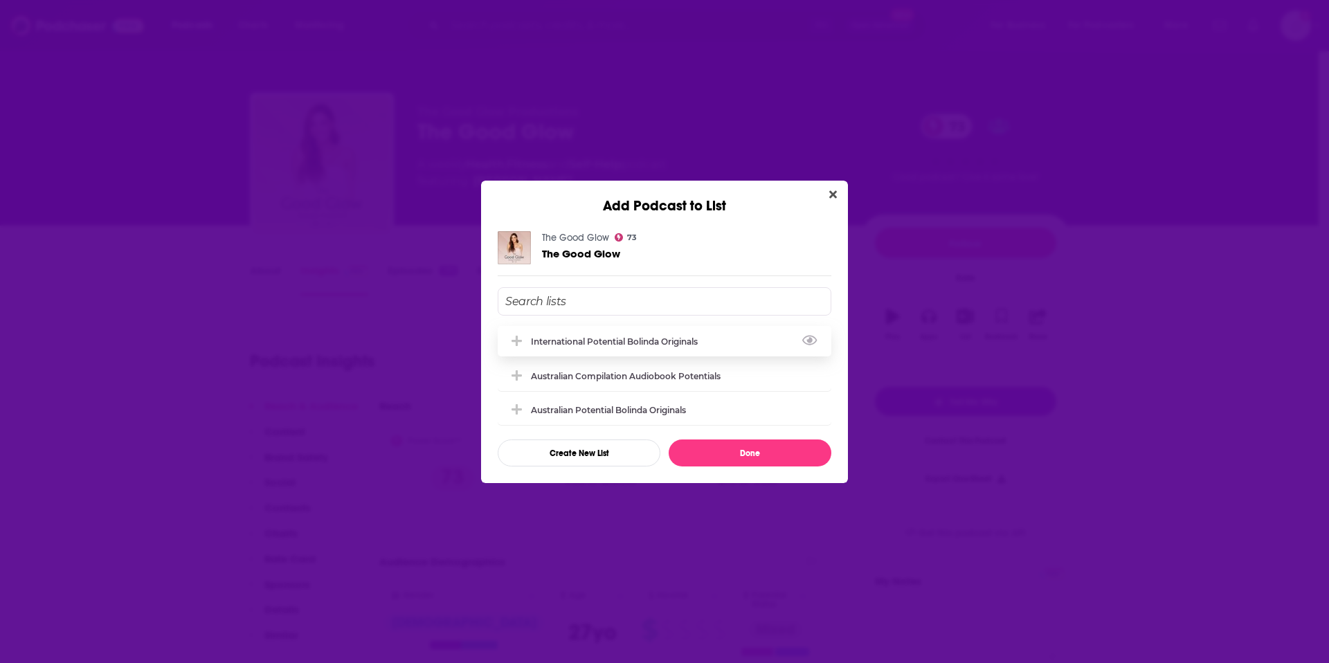
click at [738, 334] on div "International Potential Bolinda Originals" at bounding box center [665, 341] width 334 height 30
click at [728, 452] on button "Done" at bounding box center [750, 453] width 163 height 27
